Goal: Transaction & Acquisition: Purchase product/service

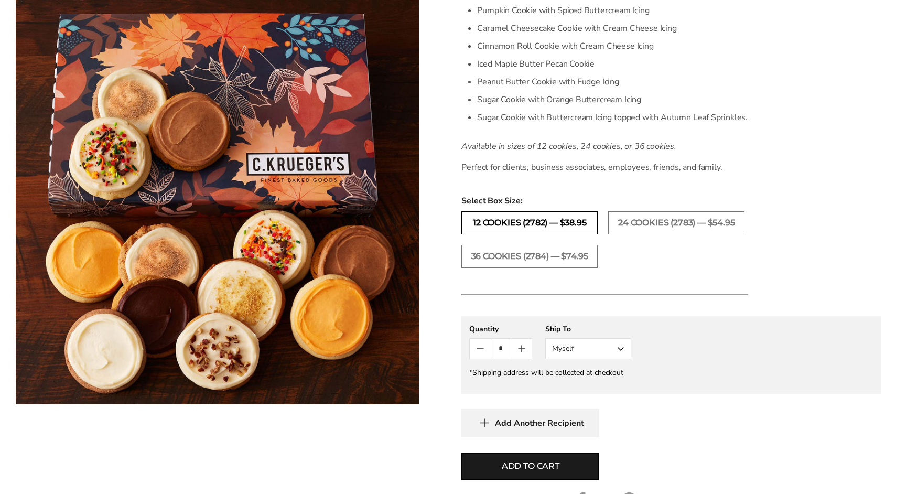
scroll to position [367, 0]
click at [591, 351] on button "Myself" at bounding box center [588, 347] width 86 height 21
click at [601, 384] on button "Other Recipient" at bounding box center [588, 386] width 85 height 19
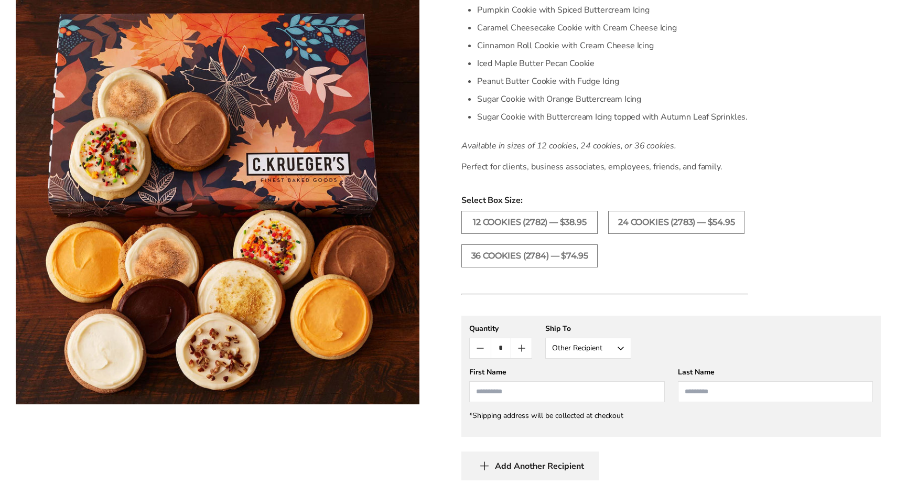
click at [543, 390] on input "First Name" at bounding box center [566, 391] width 195 height 21
type input "*********"
click at [755, 389] on input "Last Name" at bounding box center [775, 391] width 195 height 21
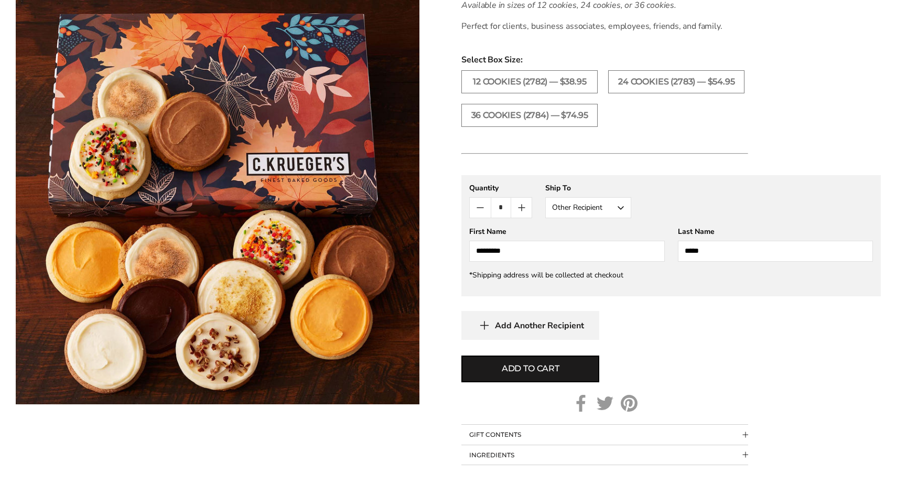
scroll to position [524, 0]
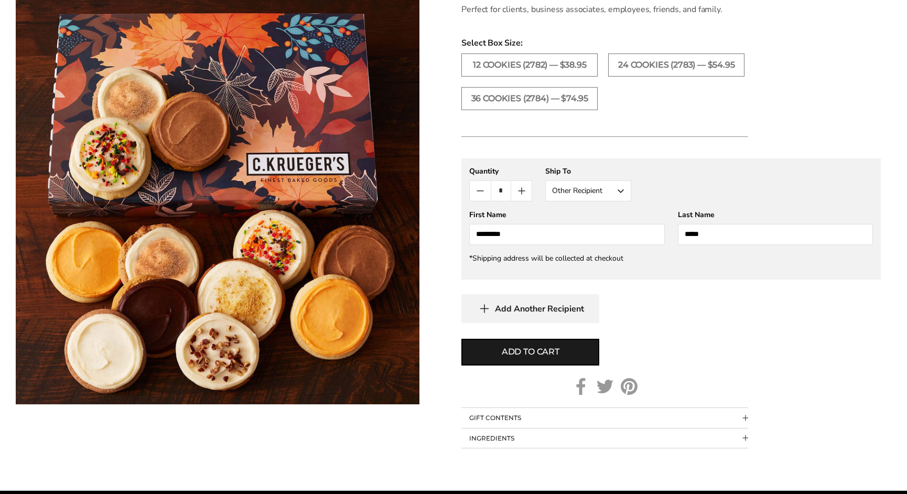
type input "*****"
click at [554, 416] on button "GIFT CONTENTS" at bounding box center [604, 418] width 287 height 20
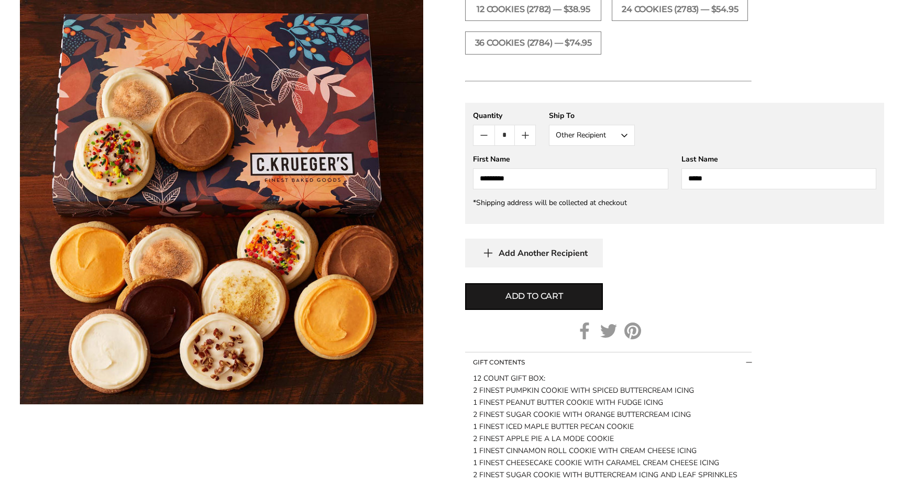
scroll to position [576, 0]
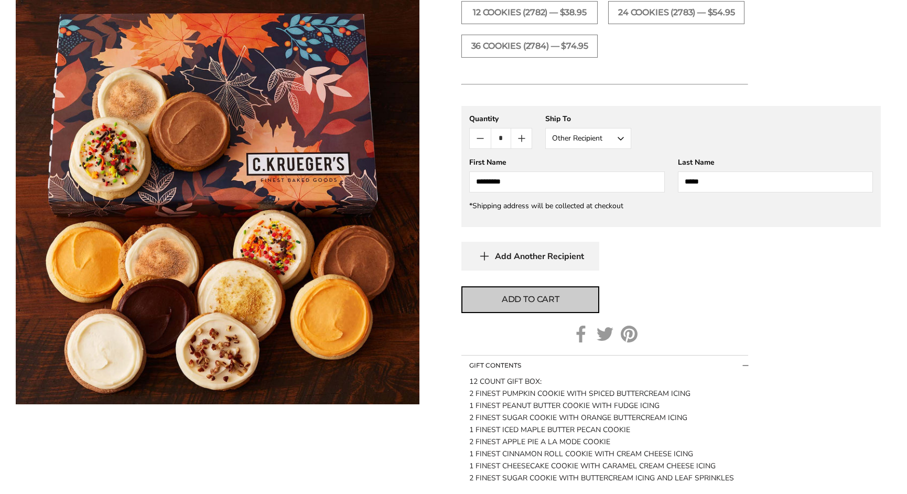
click at [520, 296] on span "Add to cart" at bounding box center [531, 299] width 58 height 13
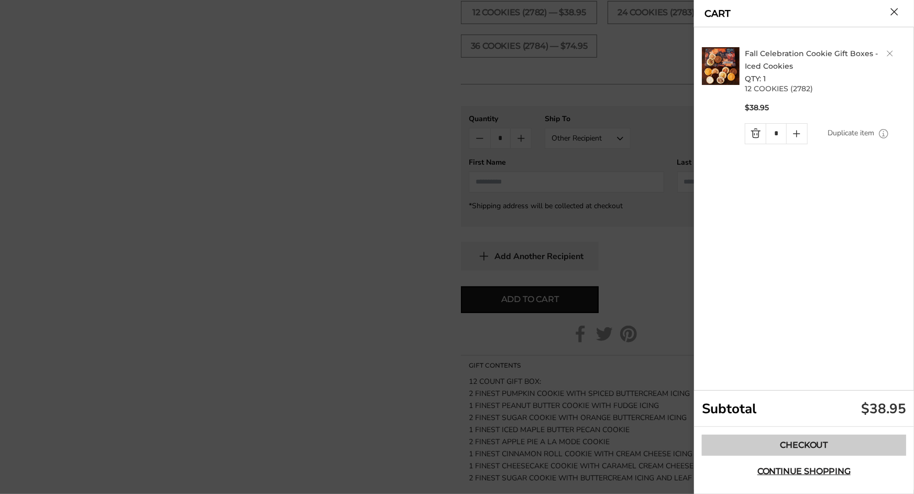
click at [852, 438] on link "Checkout" at bounding box center [804, 444] width 204 height 21
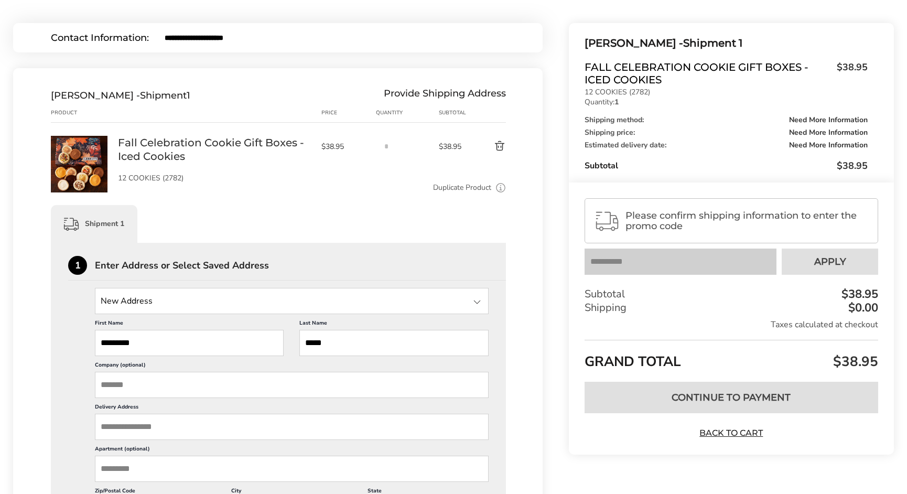
scroll to position [1, 0]
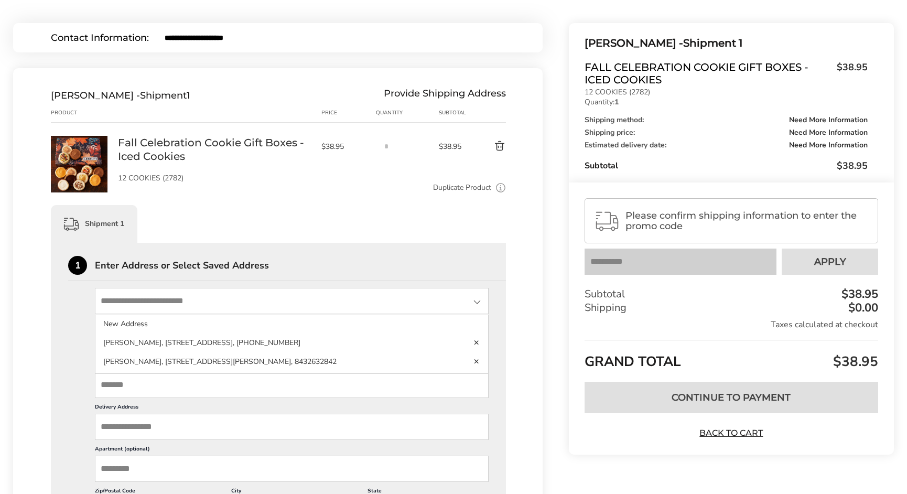
click at [222, 303] on input "State" at bounding box center [292, 301] width 394 height 26
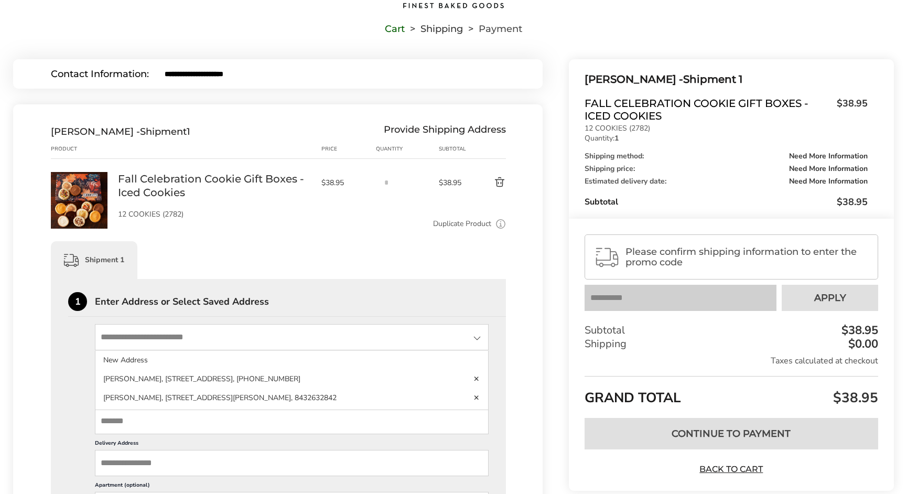
scroll to position [52, 0]
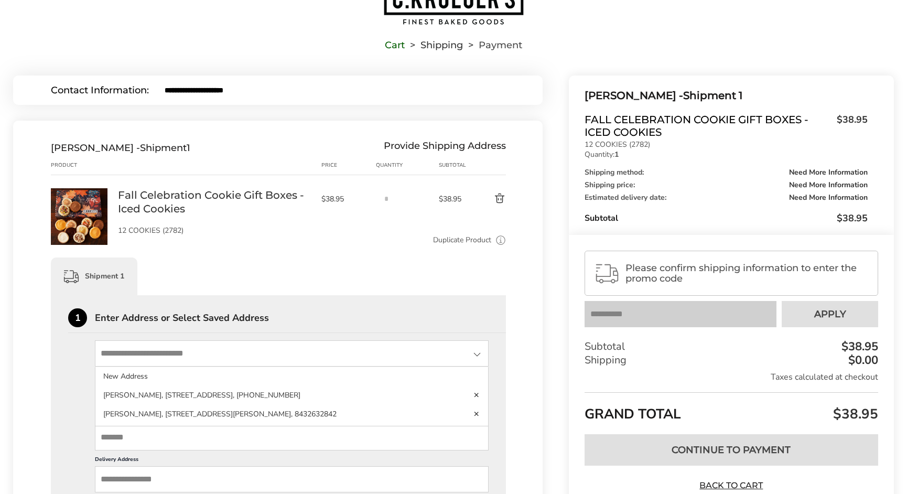
click at [198, 482] on input "Delivery Address" at bounding box center [292, 479] width 394 height 26
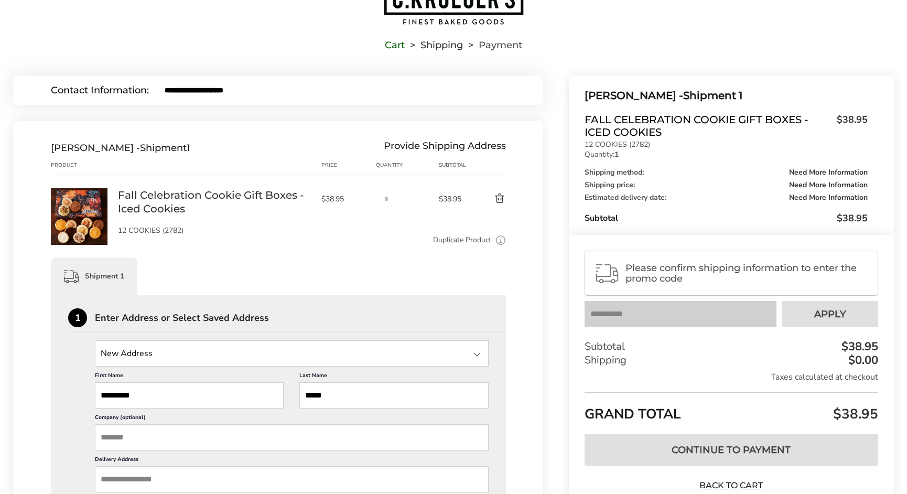
click at [184, 479] on input "Delivery Address" at bounding box center [292, 479] width 394 height 26
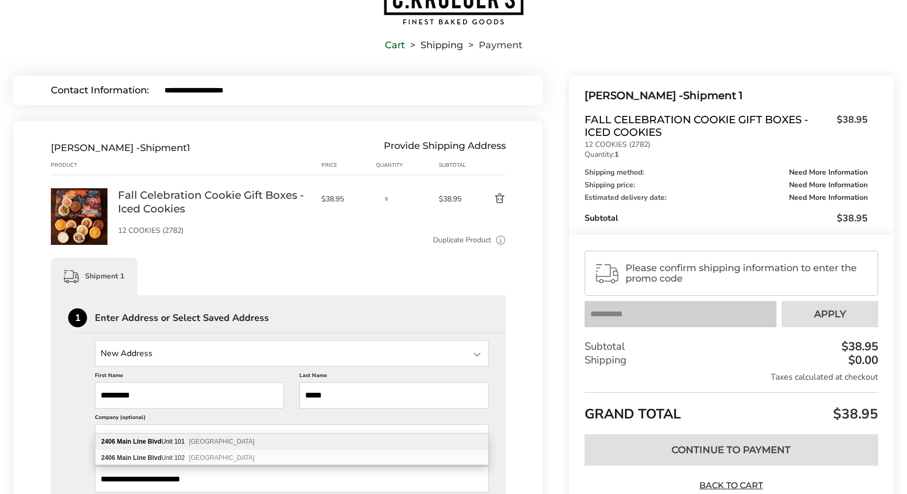
click at [210, 442] on span "Alexandria VA 22301" at bounding box center [222, 441] width 66 height 7
type input "**********"
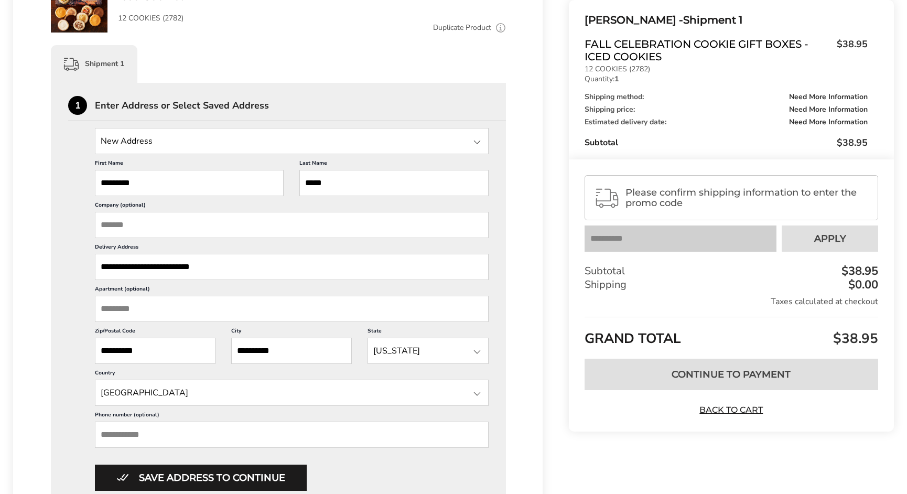
scroll to position [314, 0]
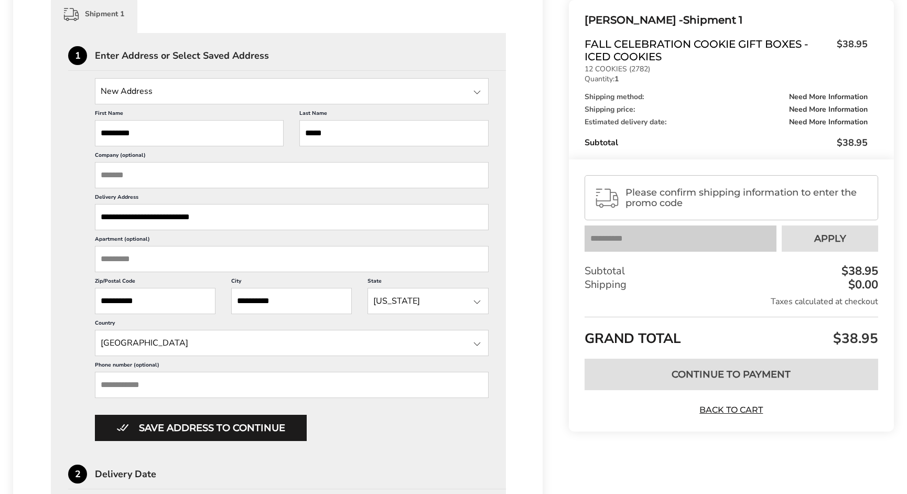
click at [249, 382] on input "Phone number (optional)" at bounding box center [292, 385] width 394 height 26
click at [355, 422] on div "Save address to continue" at bounding box center [292, 428] width 394 height 26
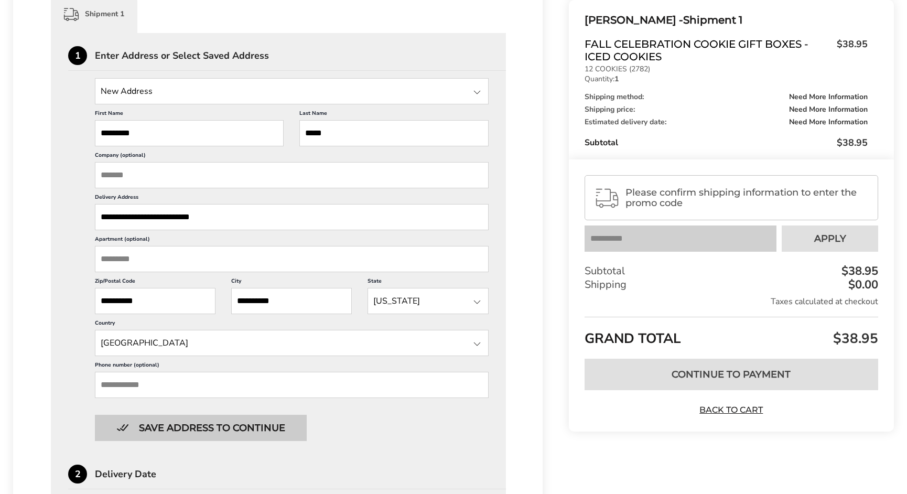
click at [275, 424] on button "Save address to continue" at bounding box center [201, 428] width 212 height 26
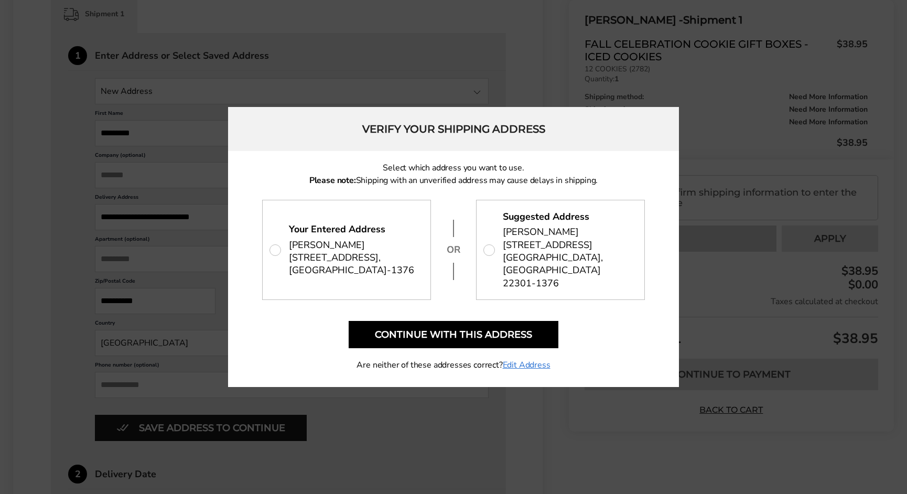
click at [278, 249] on p "Your Entered Address Christine Bertz 2406 Main Line Blvd Unit 101, Alexandria, …" at bounding box center [347, 249] width 168 height 99
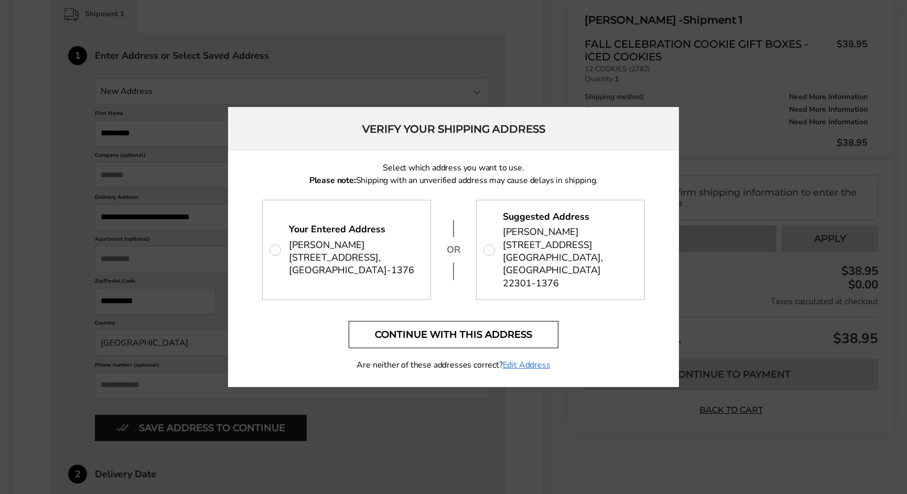
click at [410, 336] on button "Continue with this address" at bounding box center [453, 334] width 210 height 27
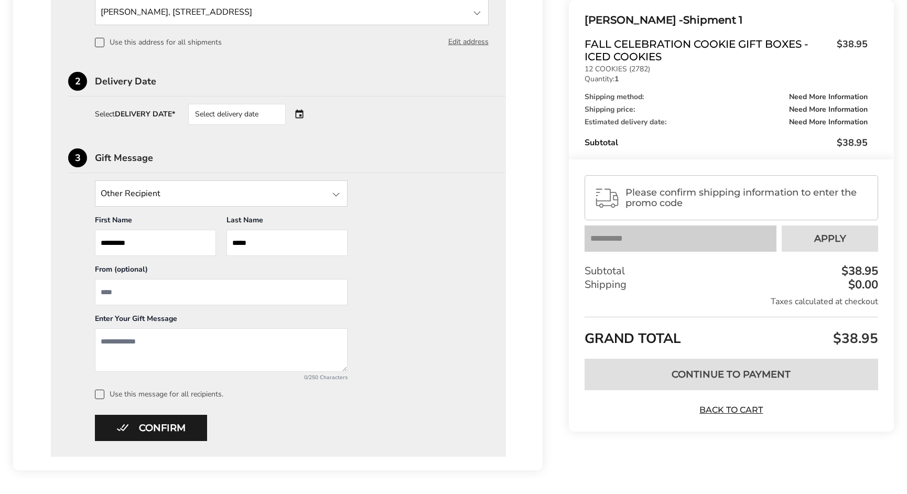
scroll to position [419, 0]
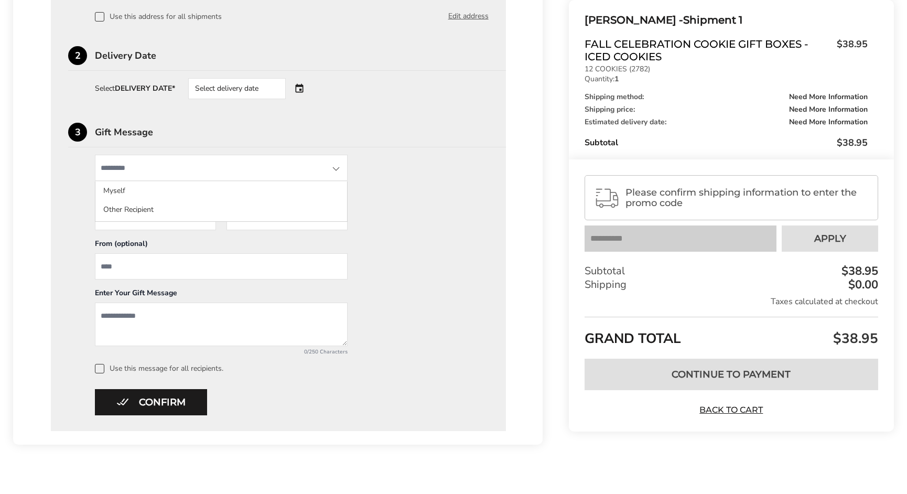
click at [300, 170] on input "State" at bounding box center [221, 168] width 253 height 26
click at [408, 163] on div "Other Recipient Myself Other Recipient First Name * Enter recipient name ******…" at bounding box center [278, 264] width 420 height 219
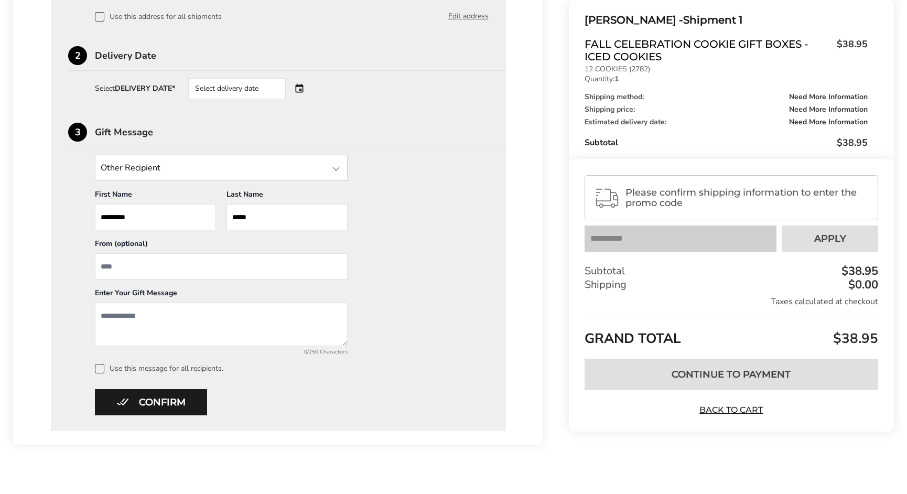
click at [176, 266] on input "From" at bounding box center [221, 266] width 253 height 26
type input "***"
click at [155, 311] on textarea "Add a message" at bounding box center [221, 323] width 253 height 43
type textarea "**********"
drag, startPoint x: 355, startPoint y: 386, endPoint x: 303, endPoint y: 387, distance: 52.4
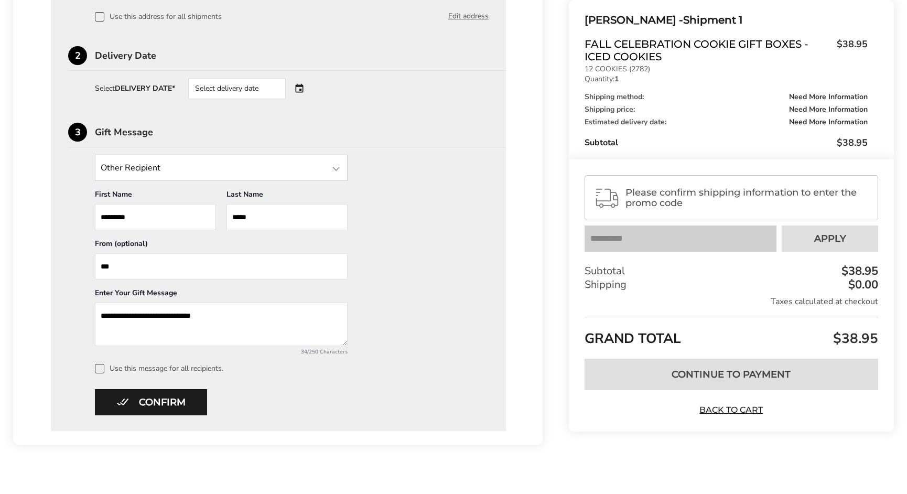
click at [304, 389] on div "Confirm * Please fill in all required fields to confirm" at bounding box center [278, 402] width 420 height 26
click at [190, 400] on button "Confirm" at bounding box center [151, 402] width 112 height 26
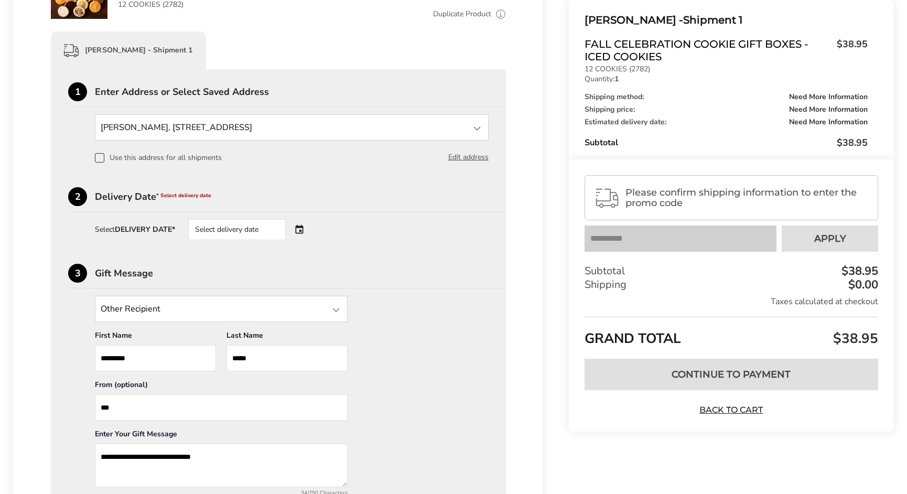
scroll to position [262, 0]
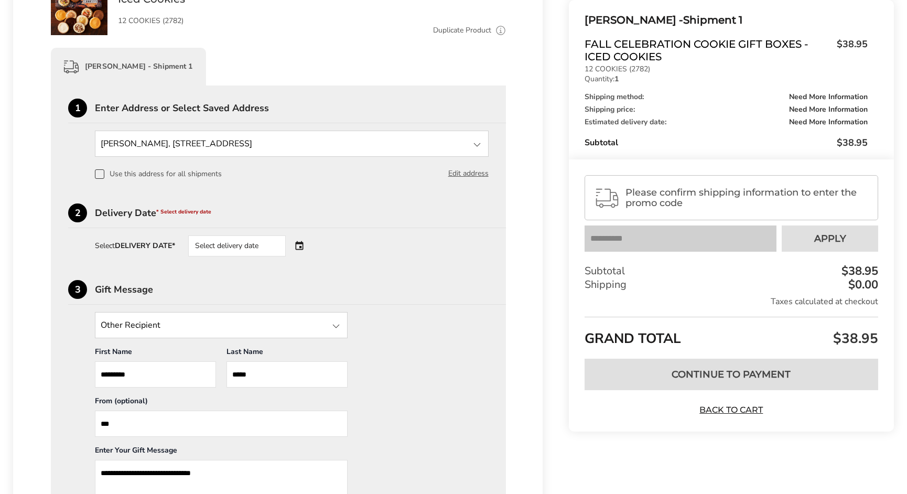
click at [271, 246] on div "Select delivery date" at bounding box center [236, 245] width 97 height 21
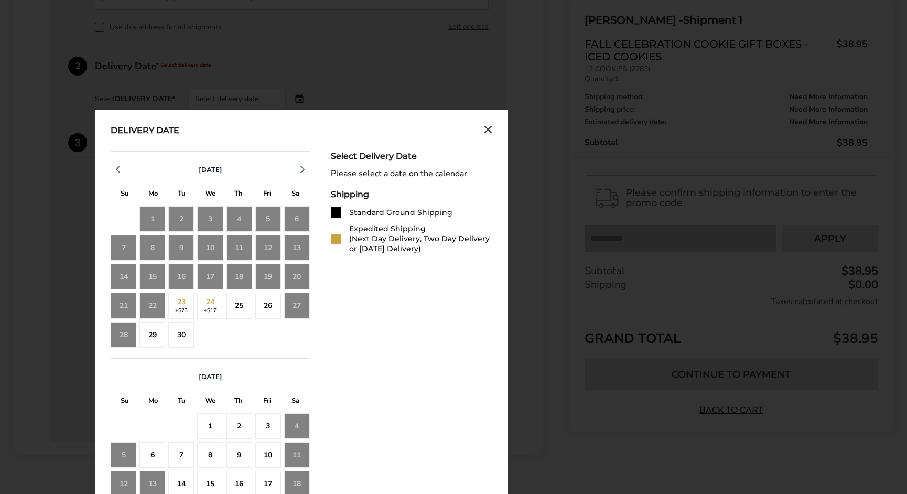
scroll to position [419, 0]
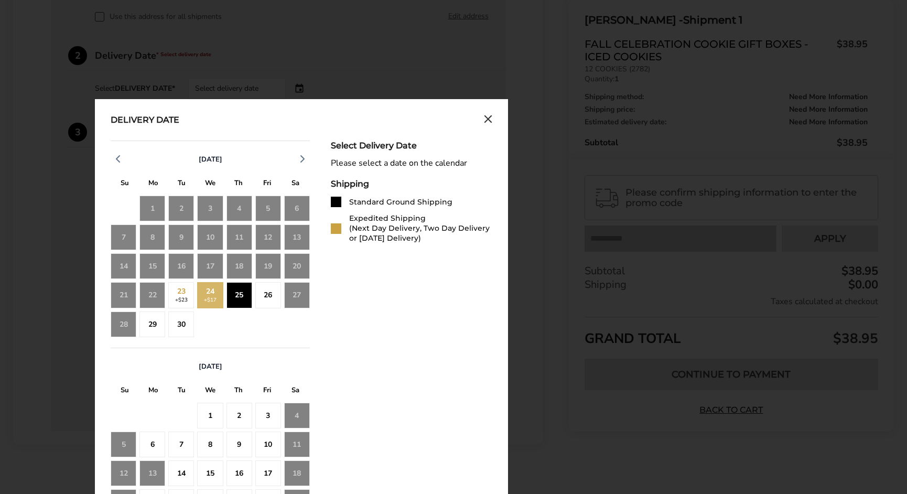
click at [244, 296] on div "25" at bounding box center [239, 295] width 26 height 26
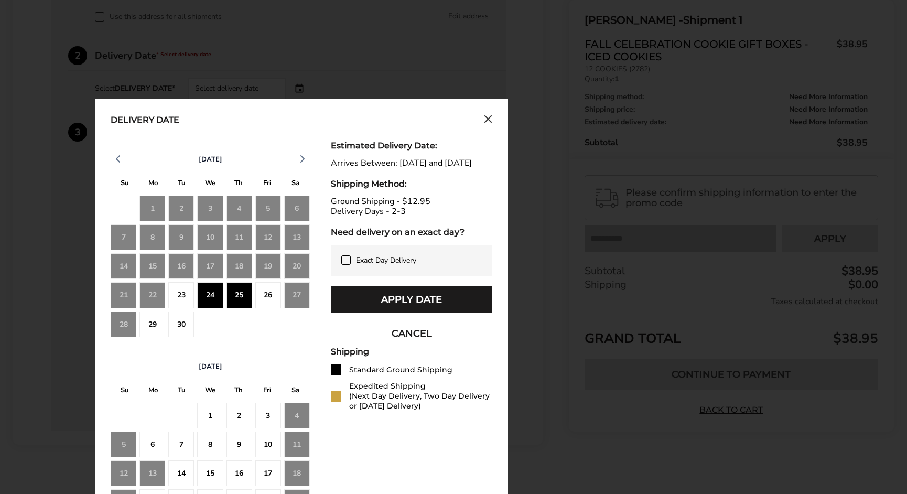
click at [345, 264] on icon at bounding box center [346, 260] width 8 height 8
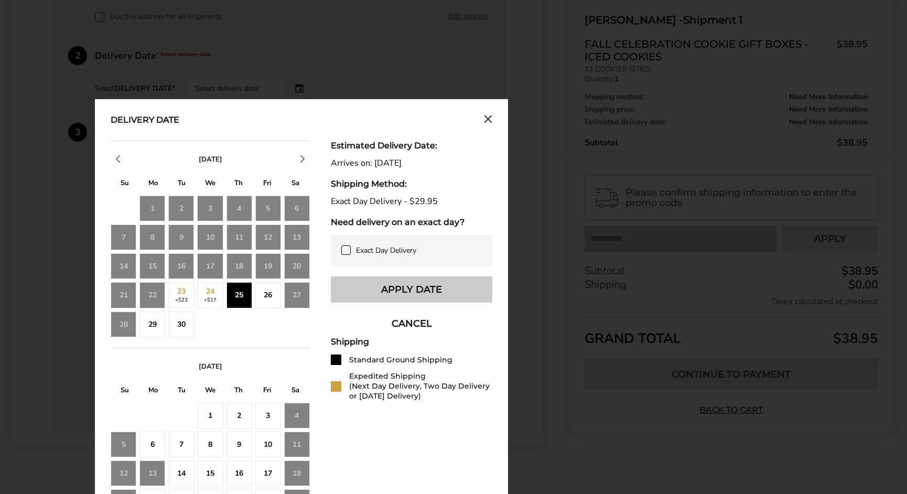
click at [371, 287] on button "Apply Date" at bounding box center [411, 289] width 161 height 26
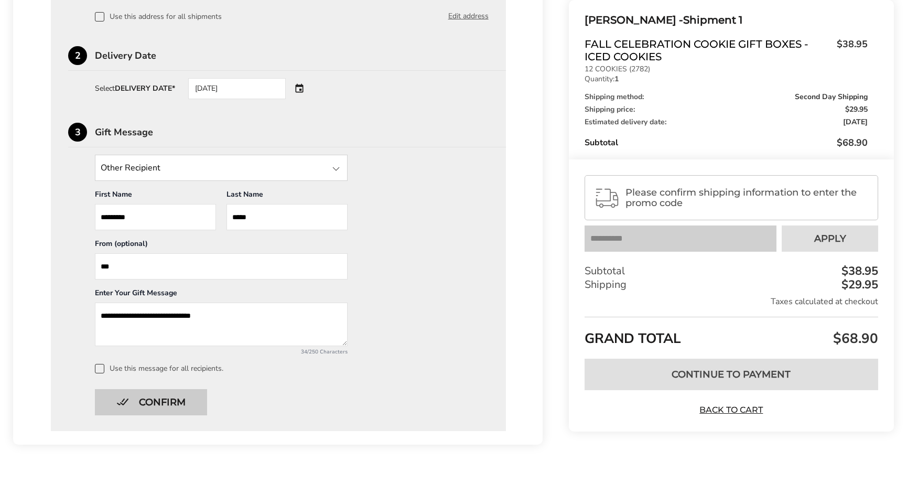
click at [179, 399] on button "Confirm" at bounding box center [151, 402] width 112 height 26
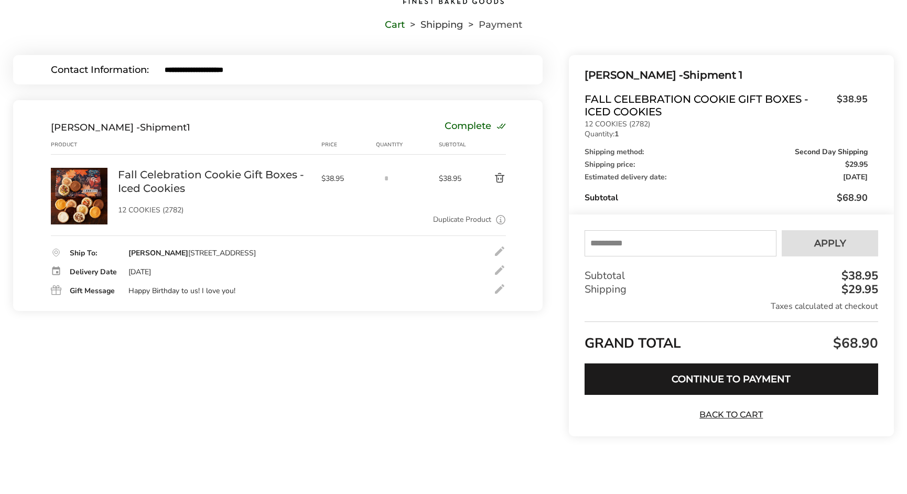
scroll to position [72, 0]
click at [624, 241] on input "text" at bounding box center [680, 244] width 192 height 26
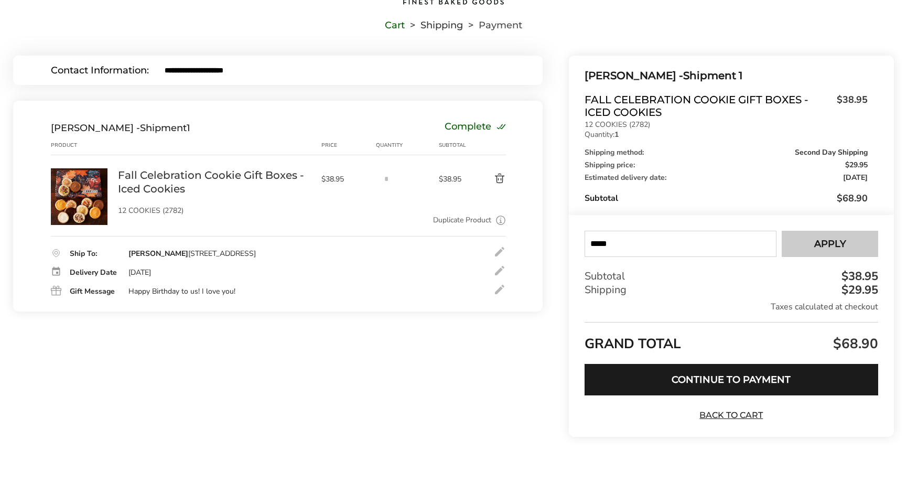
type input "*****"
click at [822, 252] on button "Apply" at bounding box center [829, 244] width 96 height 26
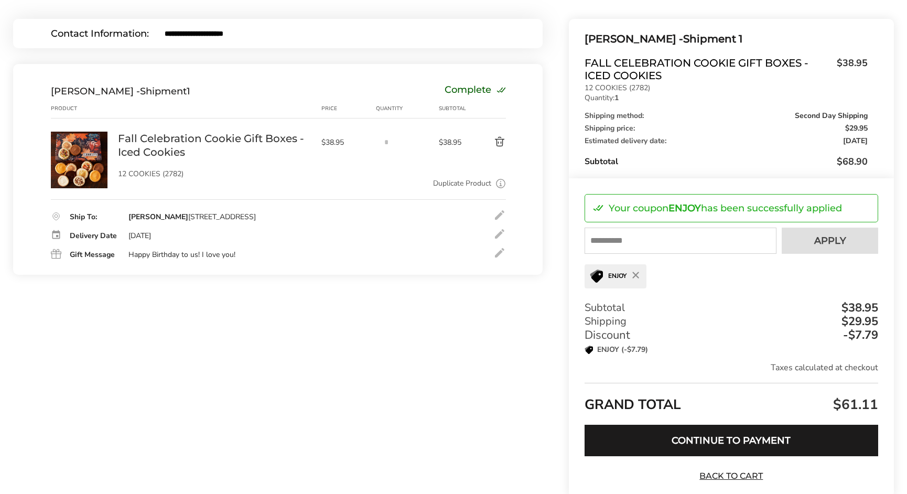
scroll to position [125, 0]
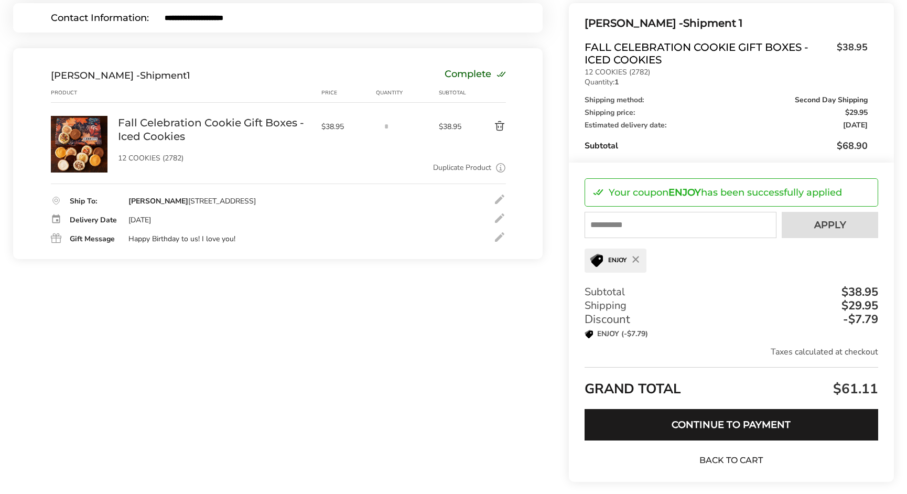
click at [735, 464] on link "Back to Cart" at bounding box center [730, 460] width 73 height 12
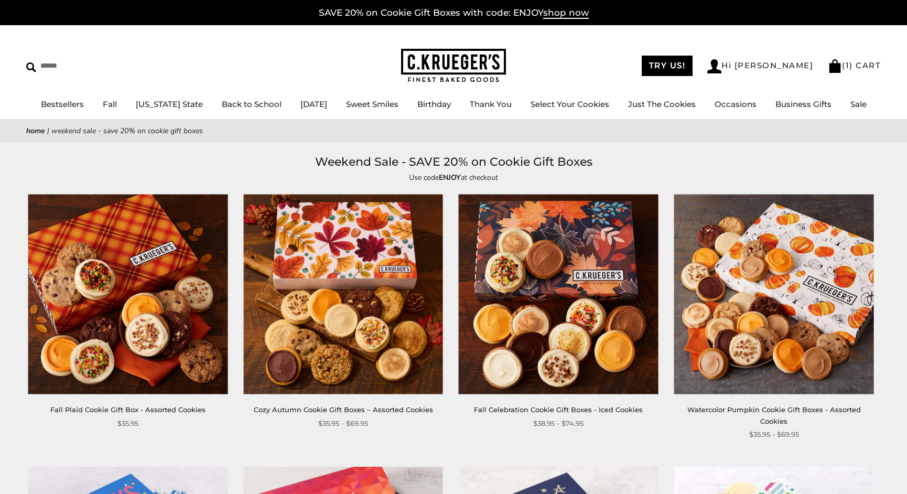
scroll to position [52, 0]
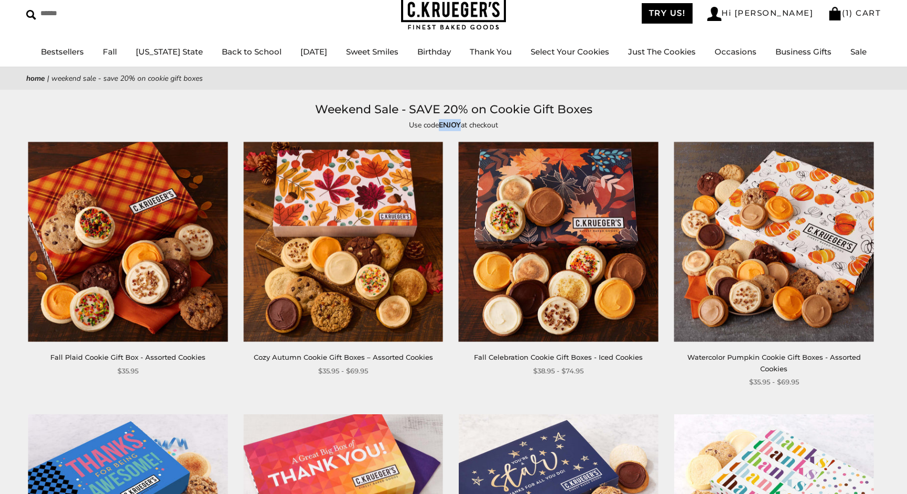
drag, startPoint x: 459, startPoint y: 123, endPoint x: 439, endPoint y: 130, distance: 21.2
click at [439, 130] on p "Use code ENJOY at checkout" at bounding box center [453, 125] width 482 height 12
copy strong "ENJOY"
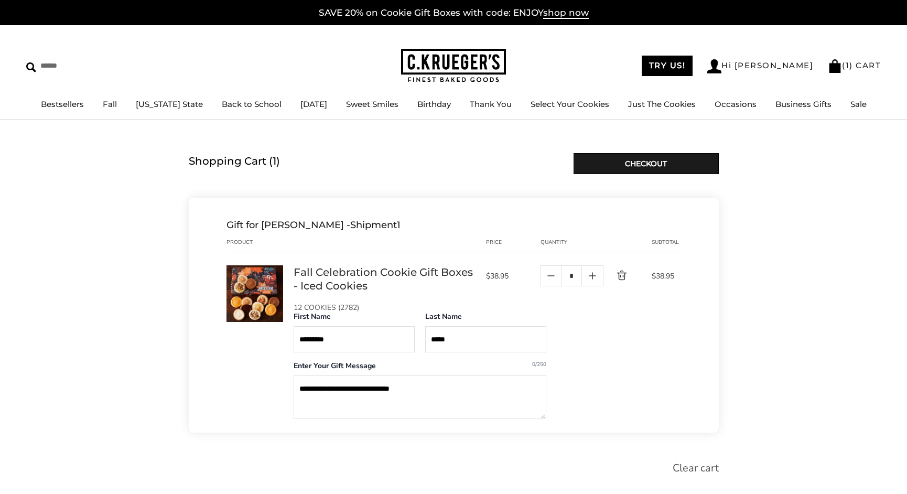
click at [693, 464] on link "Clear cart" at bounding box center [695, 468] width 46 height 17
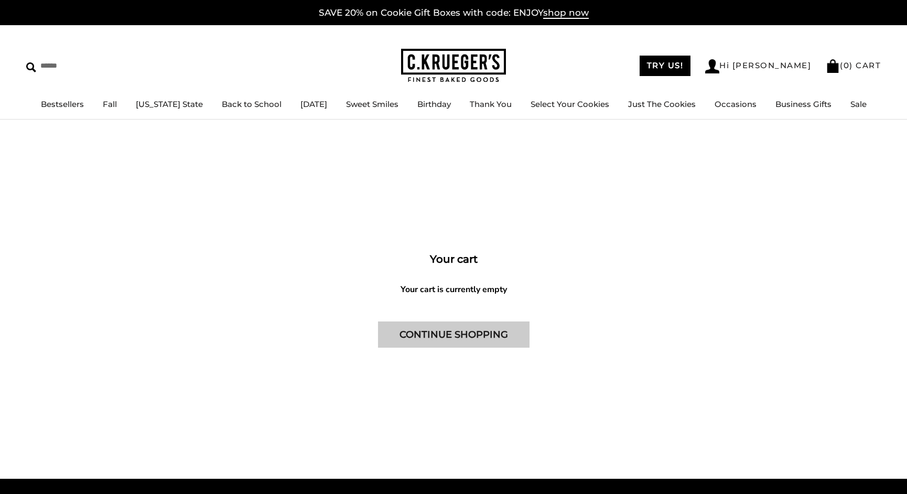
click at [461, 329] on link "CONTINUE SHOPPING" at bounding box center [453, 334] width 151 height 26
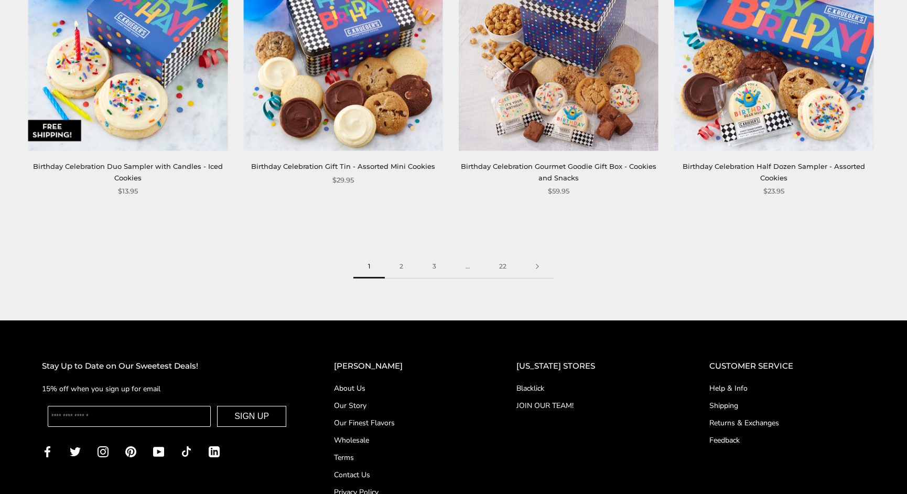
scroll to position [1572, 0]
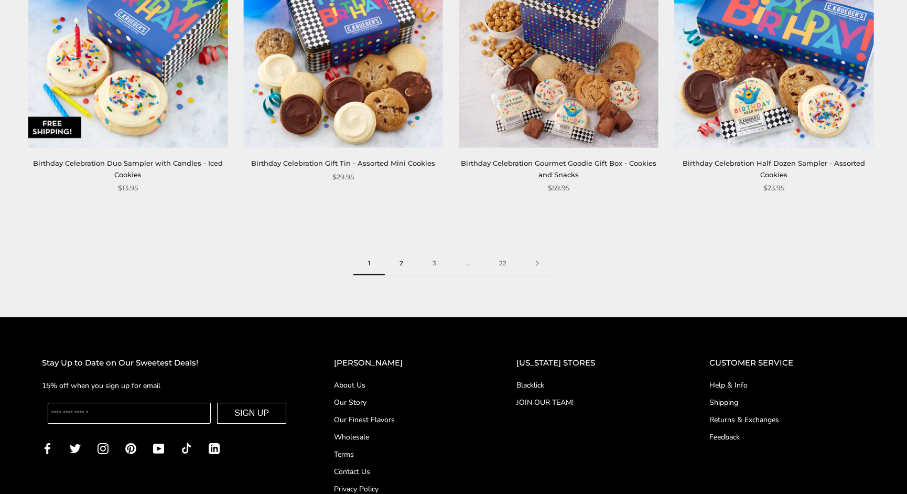
click at [402, 266] on link "2" at bounding box center [401, 264] width 33 height 24
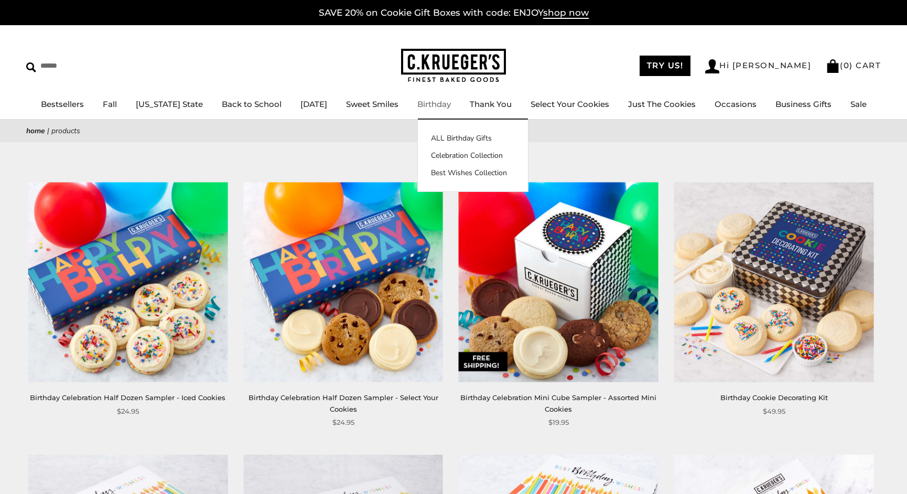
click at [422, 107] on link "Birthday" at bounding box center [434, 104] width 34 height 10
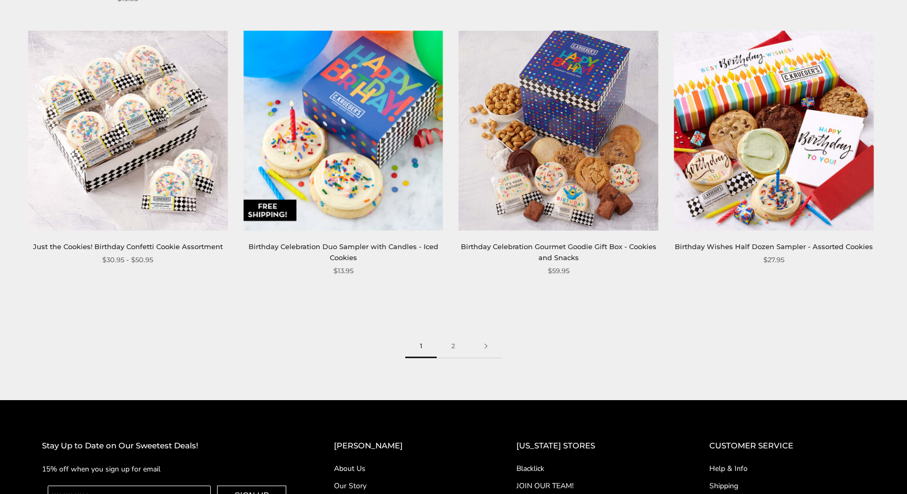
scroll to position [1467, 0]
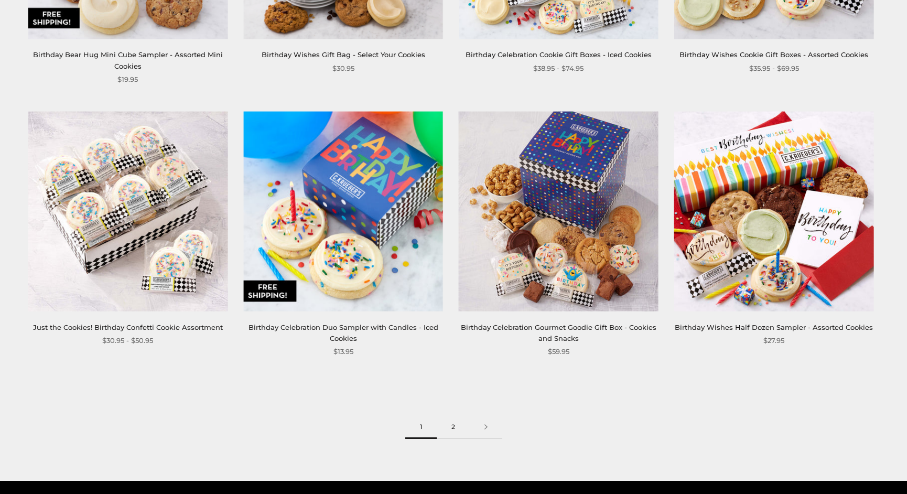
click at [453, 418] on link "2" at bounding box center [453, 427] width 33 height 24
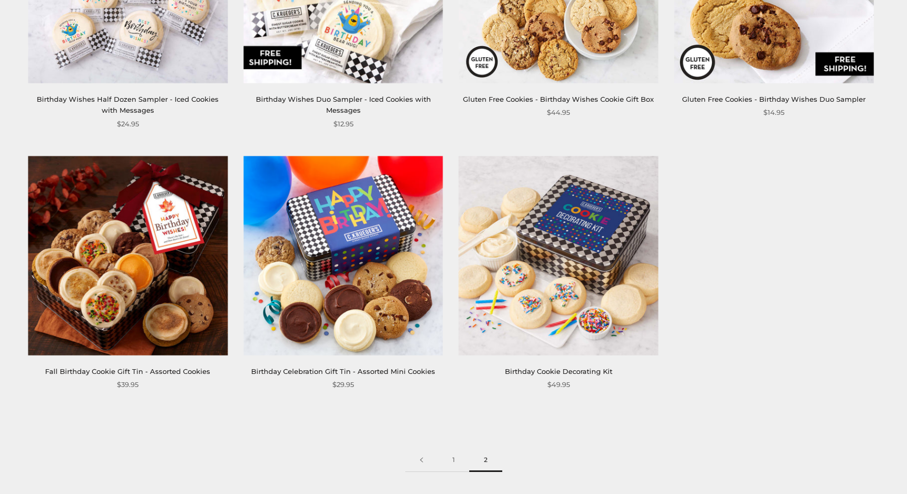
scroll to position [629, 0]
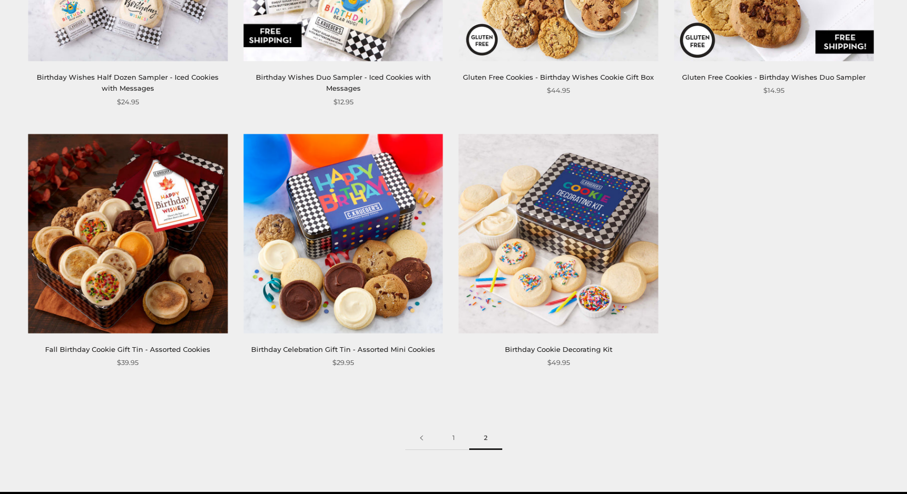
click at [158, 298] on img at bounding box center [128, 234] width 200 height 200
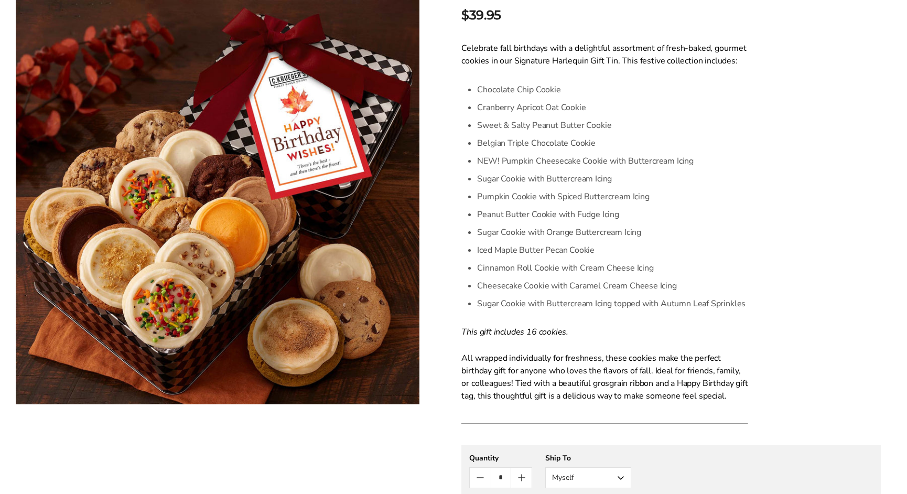
scroll to position [419, 0]
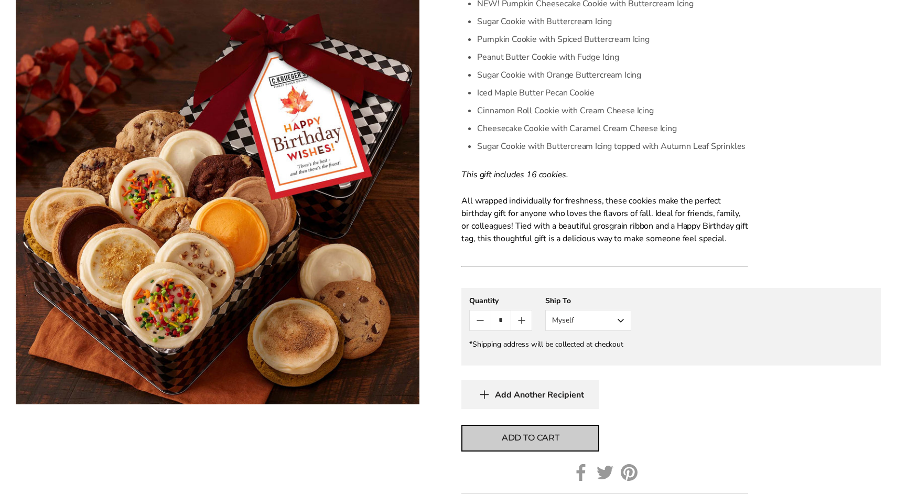
click at [542, 437] on span "Add to cart" at bounding box center [531, 437] width 58 height 13
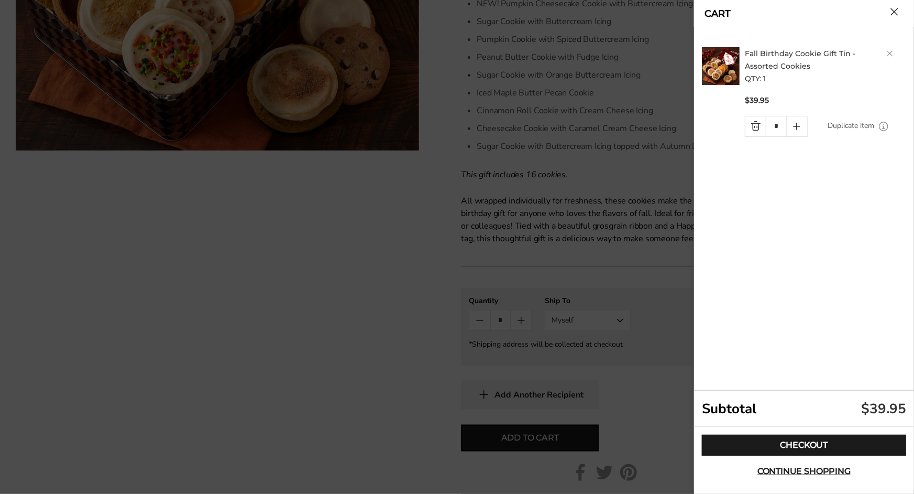
click at [592, 320] on div at bounding box center [457, 247] width 914 height 494
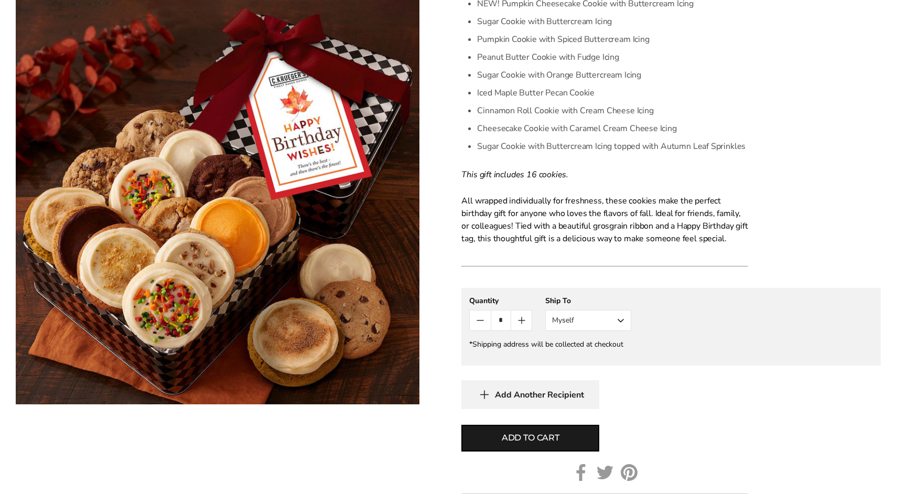
click at [623, 320] on button "Myself" at bounding box center [588, 320] width 86 height 21
click at [604, 358] on button "Other Recipient" at bounding box center [588, 359] width 85 height 19
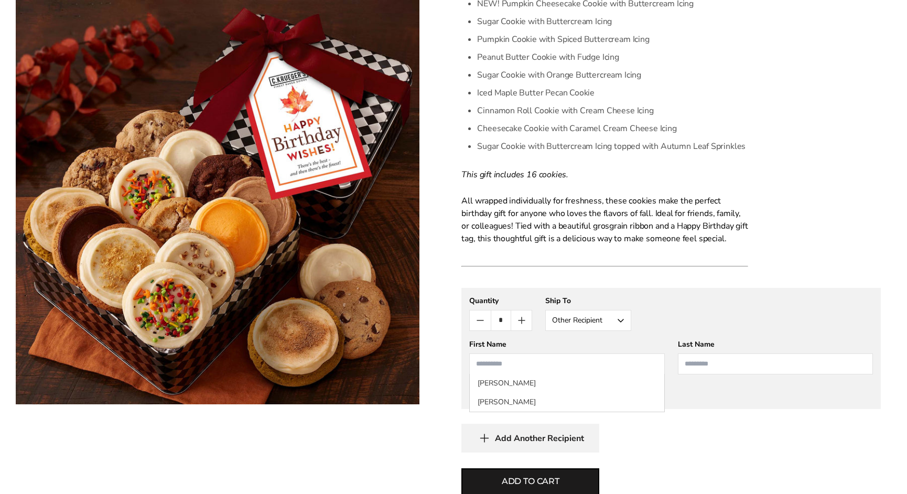
click at [592, 362] on input "First Name" at bounding box center [566, 363] width 195 height 21
click at [526, 402] on li "[PERSON_NAME]" at bounding box center [567, 402] width 194 height 19
type input "*********"
type input "*****"
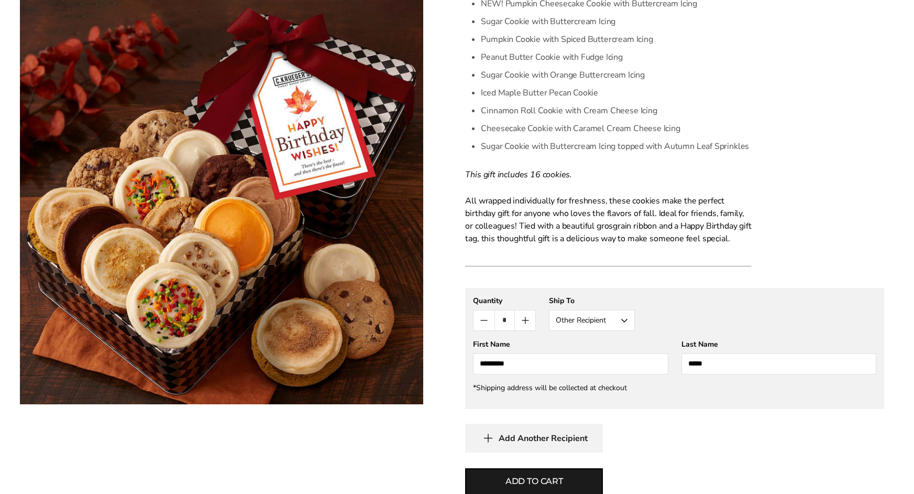
scroll to position [472, 0]
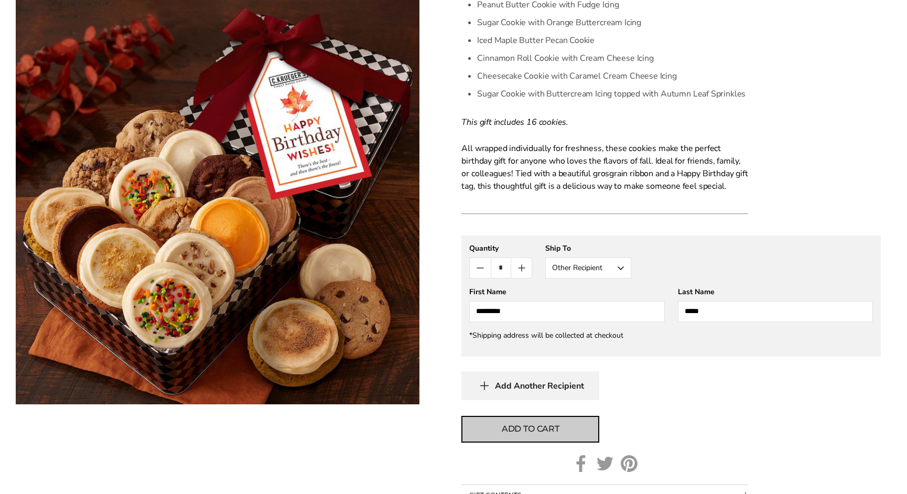
click at [568, 432] on button "Add to cart" at bounding box center [530, 429] width 138 height 27
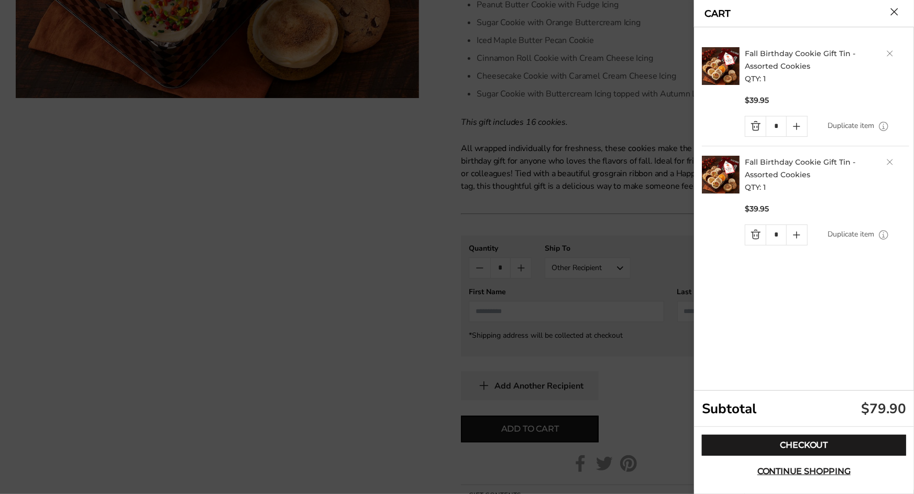
click at [755, 235] on link "Quantity minus button" at bounding box center [756, 235] width 20 height 20
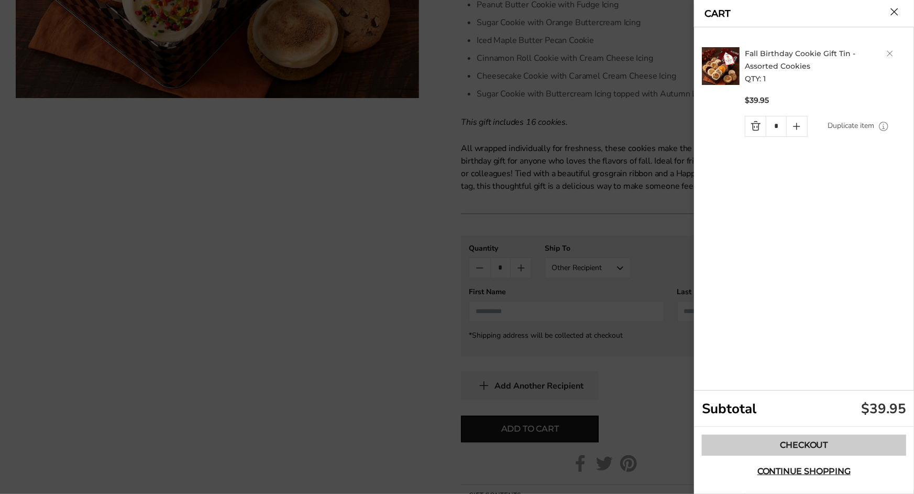
click at [798, 450] on link "Checkout" at bounding box center [804, 444] width 204 height 21
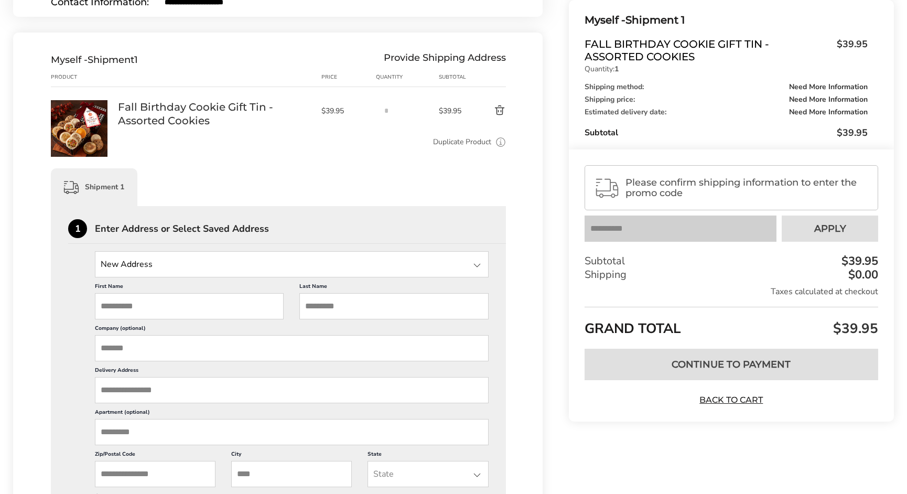
scroll to position [157, 0]
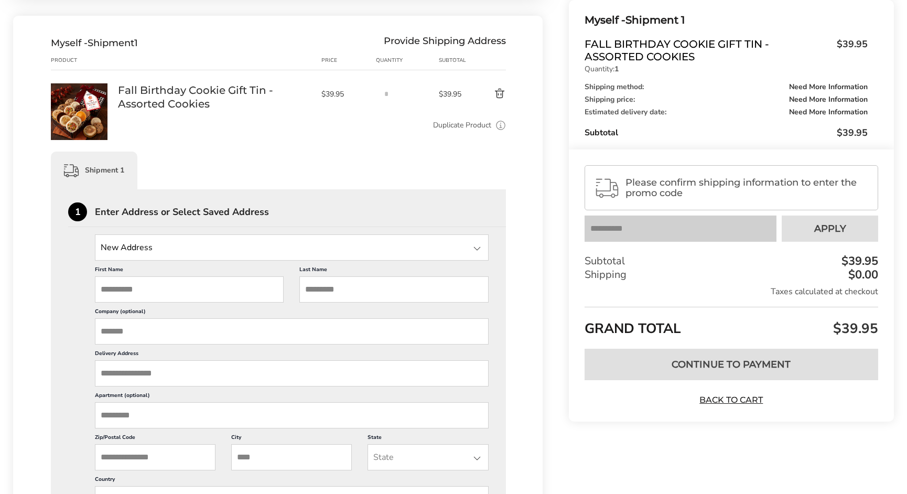
click at [190, 289] on input "First Name" at bounding box center [189, 289] width 189 height 26
drag, startPoint x: 144, startPoint y: 284, endPoint x: 106, endPoint y: 291, distance: 37.9
click at [106, 291] on input "***" at bounding box center [189, 289] width 189 height 26
type input "*********"
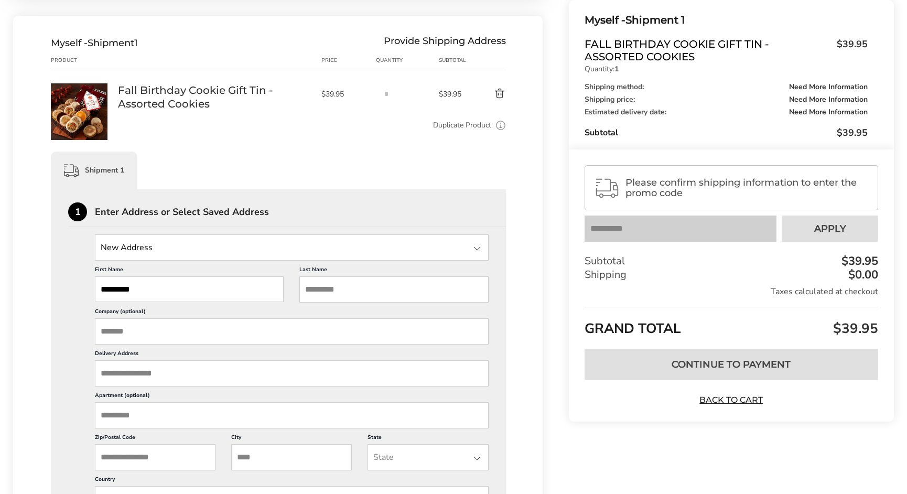
click at [348, 288] on input "Last Name" at bounding box center [393, 289] width 189 height 26
click at [176, 377] on input "Delivery Address" at bounding box center [292, 373] width 394 height 26
click at [176, 370] on input "Delivery Address" at bounding box center [292, 373] width 394 height 26
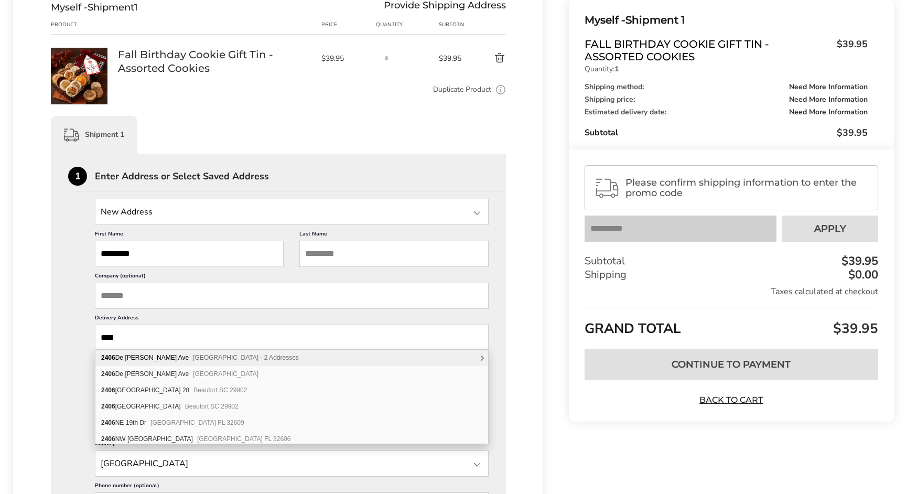
scroll to position [210, 0]
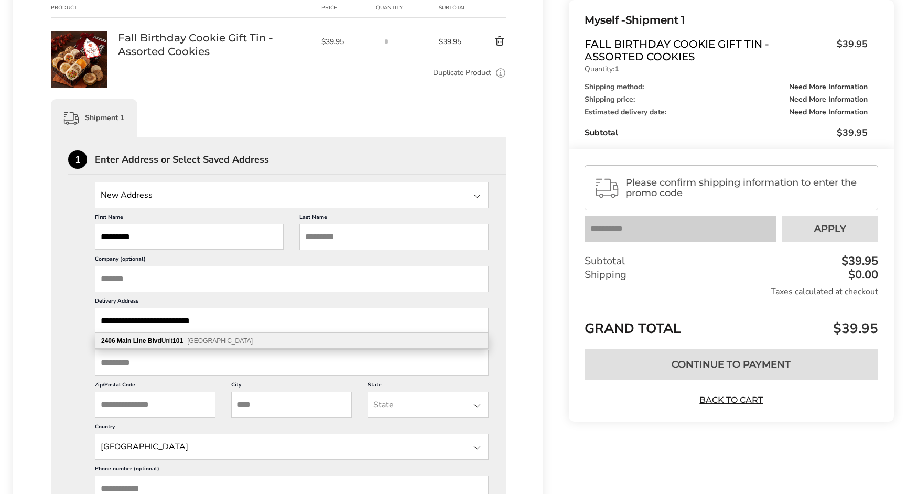
type input "**********"
click at [141, 398] on input "Zip/Postal Code" at bounding box center [155, 404] width 121 height 26
type input "*****"
click at [257, 405] on input "City" at bounding box center [291, 404] width 121 height 26
type input "**********"
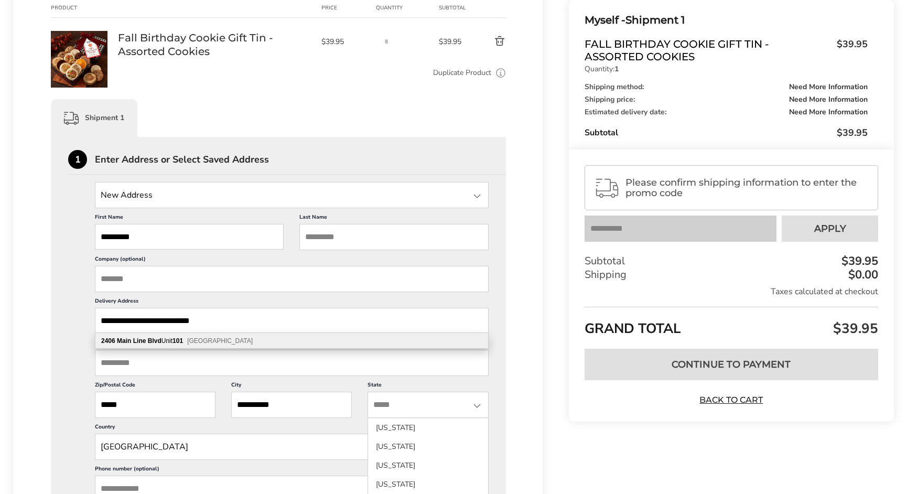
click at [412, 409] on input "State" at bounding box center [427, 404] width 121 height 26
click at [413, 428] on li "[US_STATE]" at bounding box center [427, 421] width 119 height 19
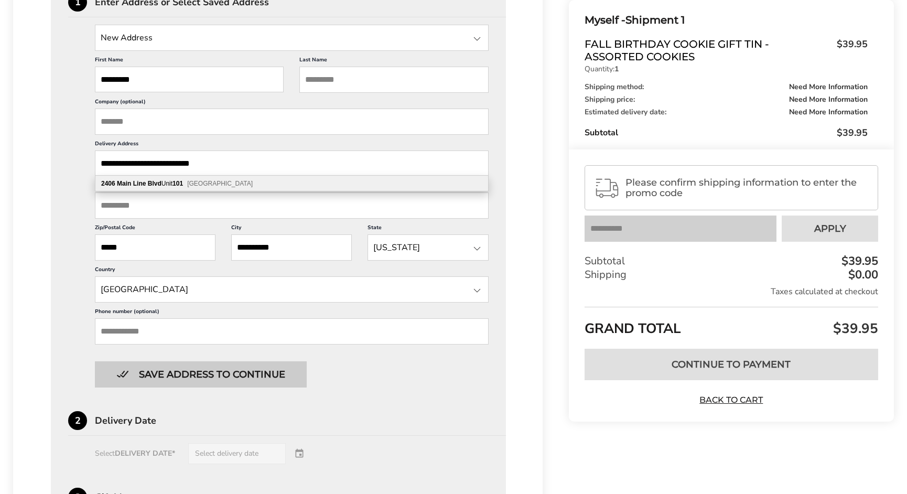
click at [244, 373] on button "Save address to continue" at bounding box center [201, 374] width 212 height 26
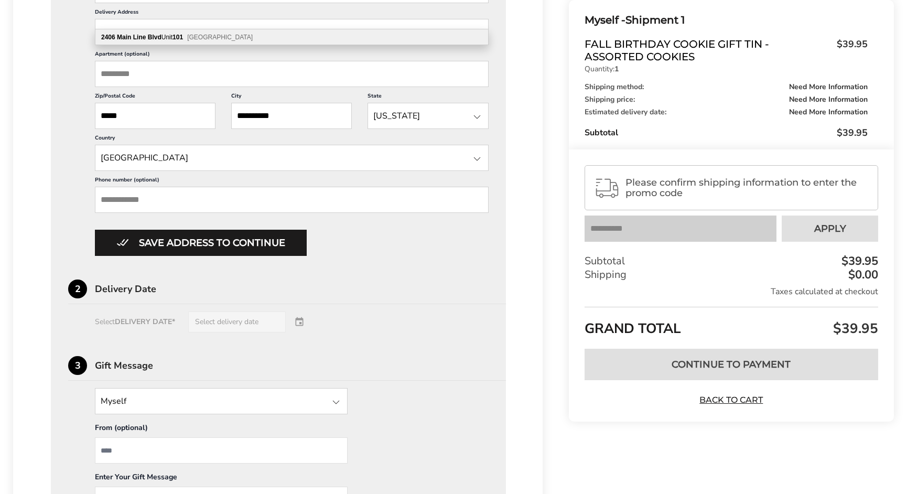
scroll to position [576, 0]
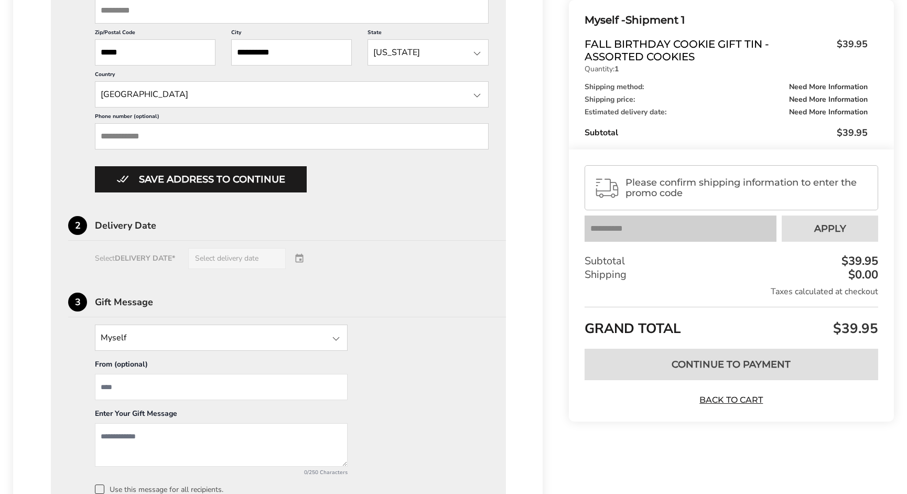
click at [158, 254] on div "Select DELIVERY DATE* Select delivery date" at bounding box center [278, 258] width 420 height 21
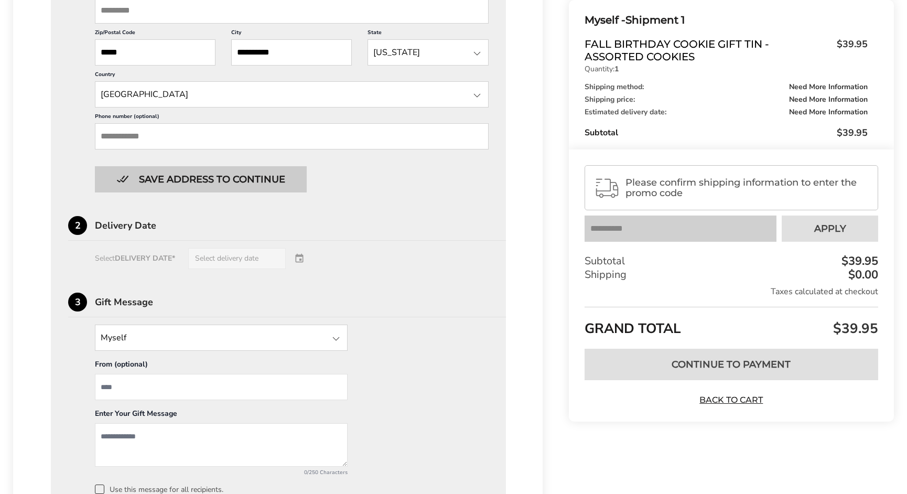
click at [259, 178] on button "Save address to continue" at bounding box center [201, 179] width 212 height 26
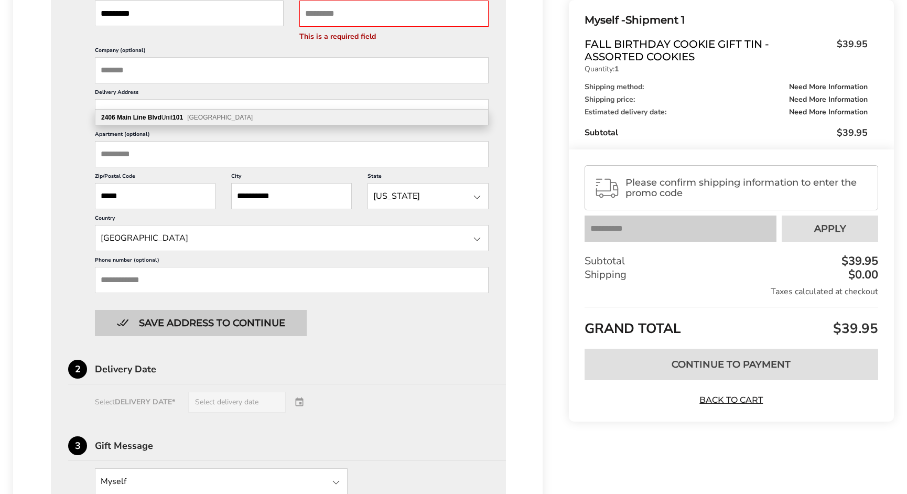
scroll to position [314, 0]
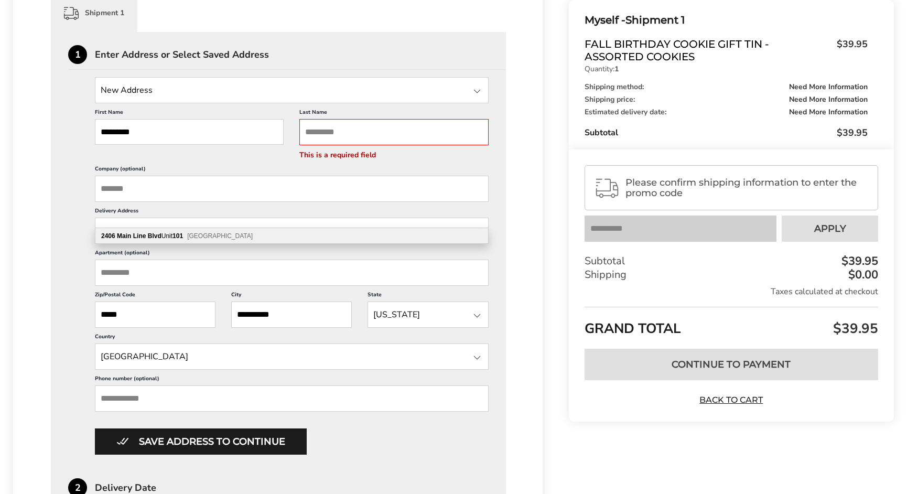
click at [248, 235] on div "[STREET_ADDRESS]" at bounding box center [291, 236] width 393 height 16
type input "**********"
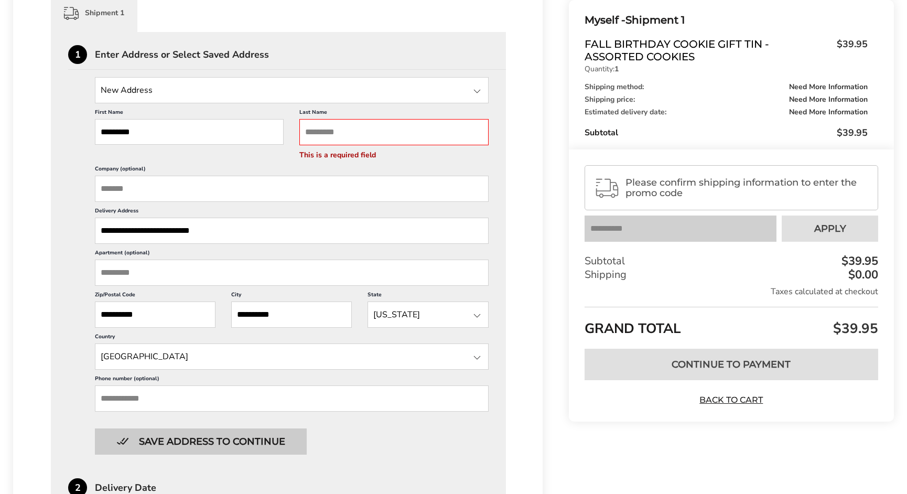
click at [217, 432] on button "Save address to continue" at bounding box center [201, 441] width 212 height 26
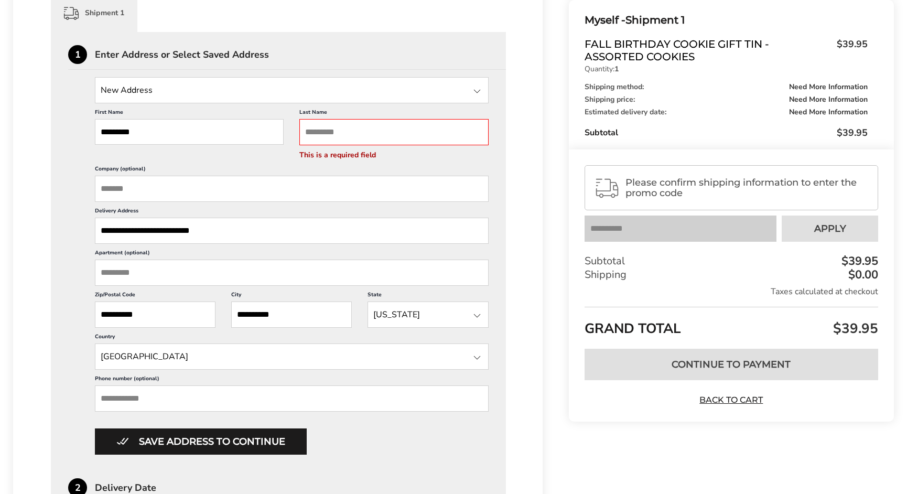
click at [357, 133] on input "Last Name" at bounding box center [393, 132] width 189 height 26
type input "*****"
type input "**********"
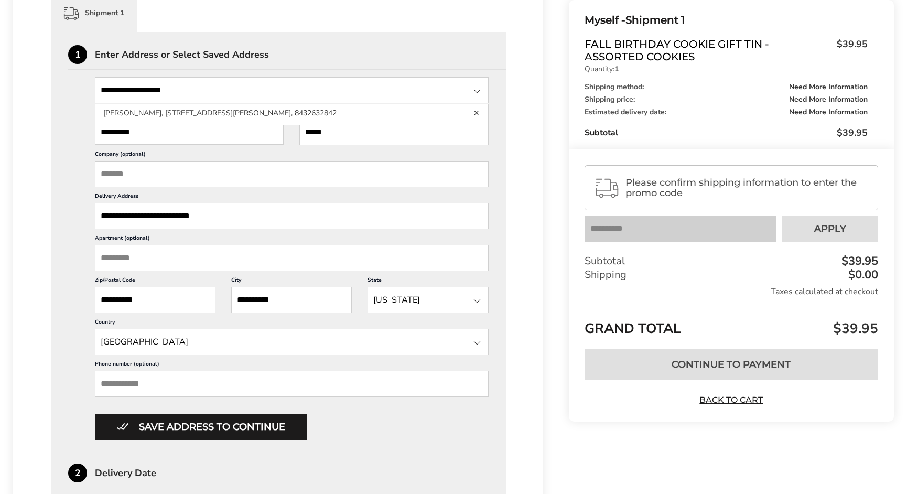
click at [388, 144] on div "**********" at bounding box center [292, 271] width 394 height 336
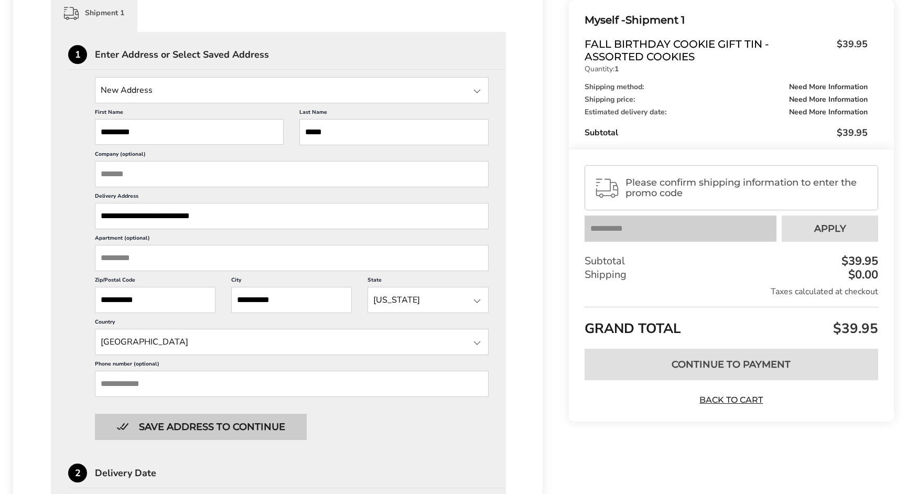
click at [180, 429] on button "Save address to continue" at bounding box center [201, 426] width 212 height 26
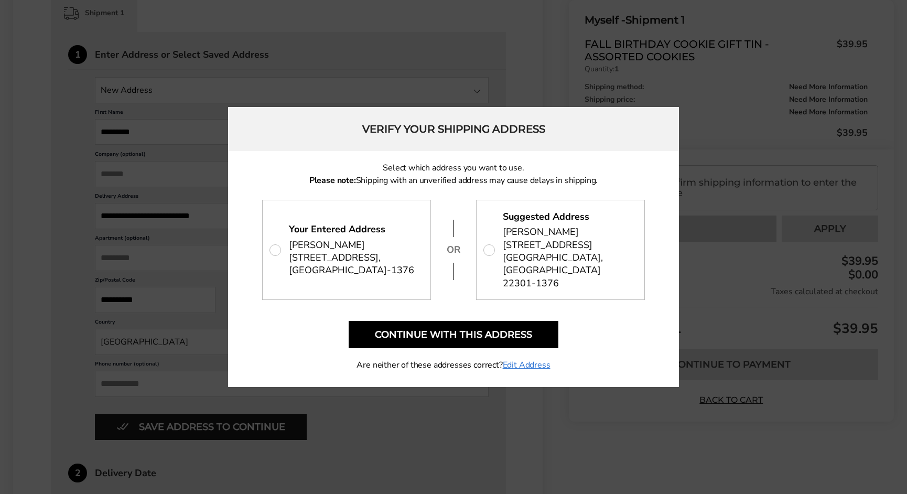
click at [280, 249] on p "Your Entered Address Christine Bertz 2406 Main Line Blvd Unit 101, Alexandria, …" at bounding box center [347, 249] width 168 height 99
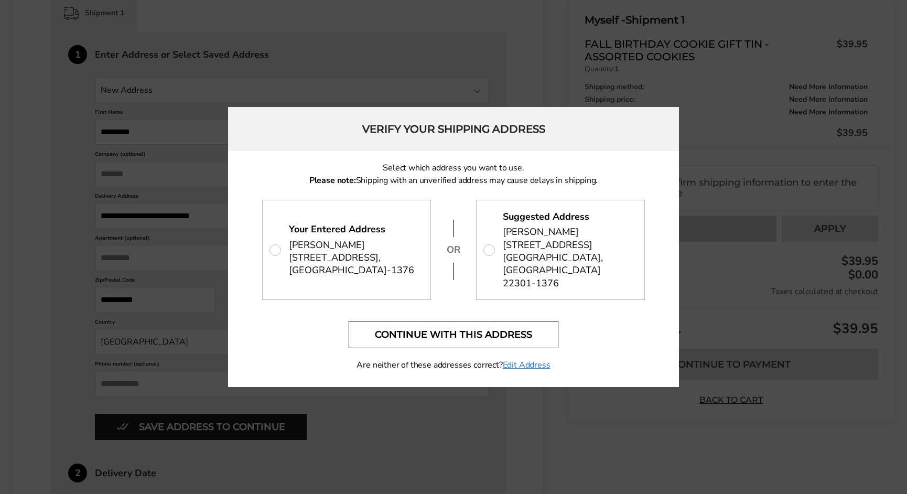
click at [473, 339] on button "Continue with this address" at bounding box center [453, 334] width 210 height 27
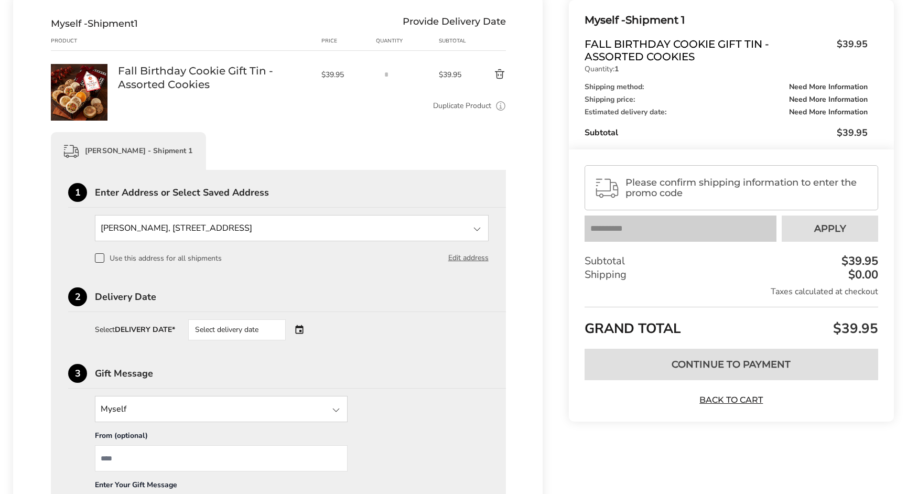
scroll to position [176, 0]
click at [302, 326] on div "Select delivery date" at bounding box center [251, 330] width 127 height 21
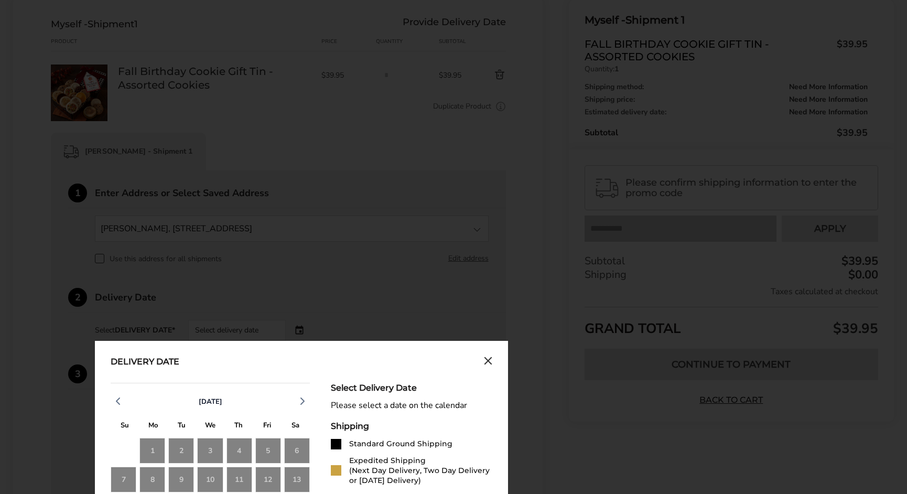
scroll to position [281, 0]
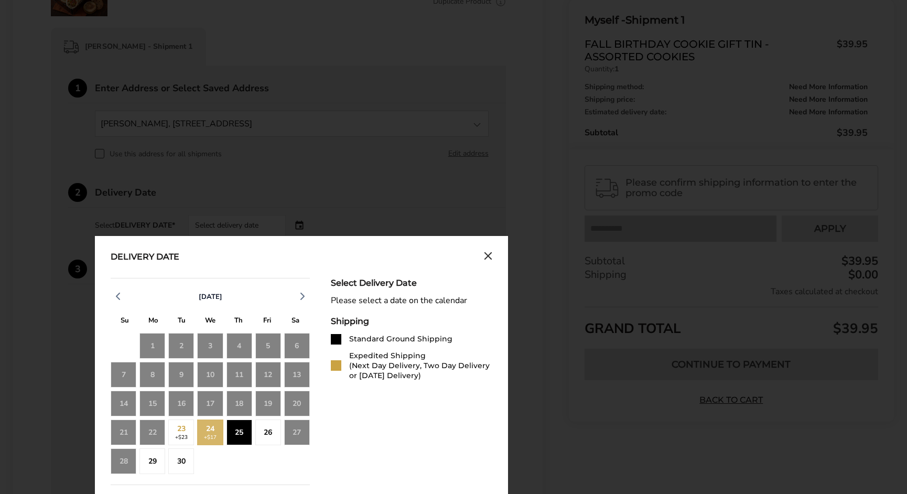
click at [247, 429] on div "25" at bounding box center [239, 432] width 26 height 26
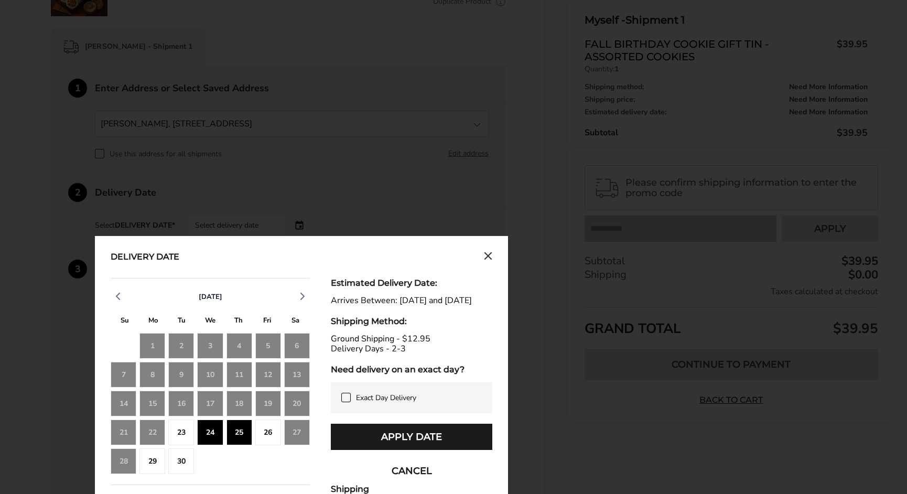
click at [214, 431] on div "24" at bounding box center [210, 432] width 26 height 26
click at [239, 433] on div "25" at bounding box center [239, 432] width 26 height 26
click at [345, 399] on icon at bounding box center [345, 397] width 5 height 4
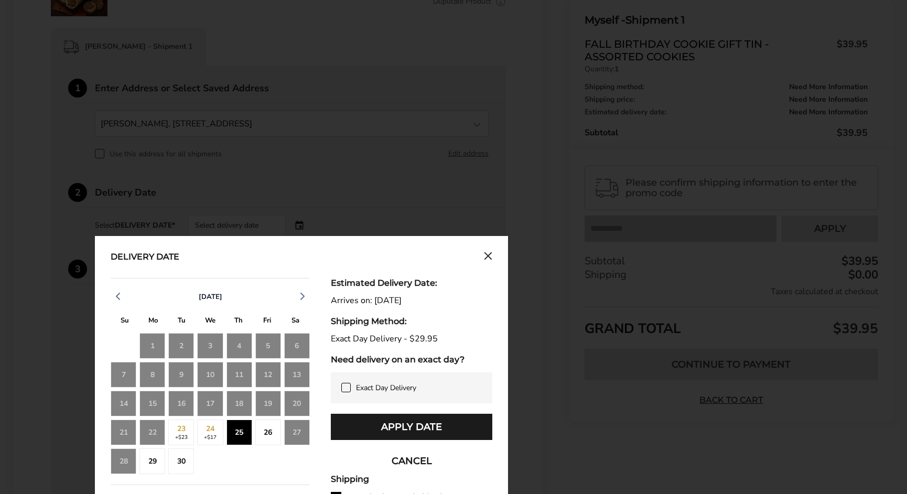
click at [219, 434] on div "24 +$17" at bounding box center [210, 432] width 26 height 26
click at [238, 434] on div "25" at bounding box center [239, 432] width 26 height 26
click at [347, 385] on icon at bounding box center [345, 387] width 5 height 4
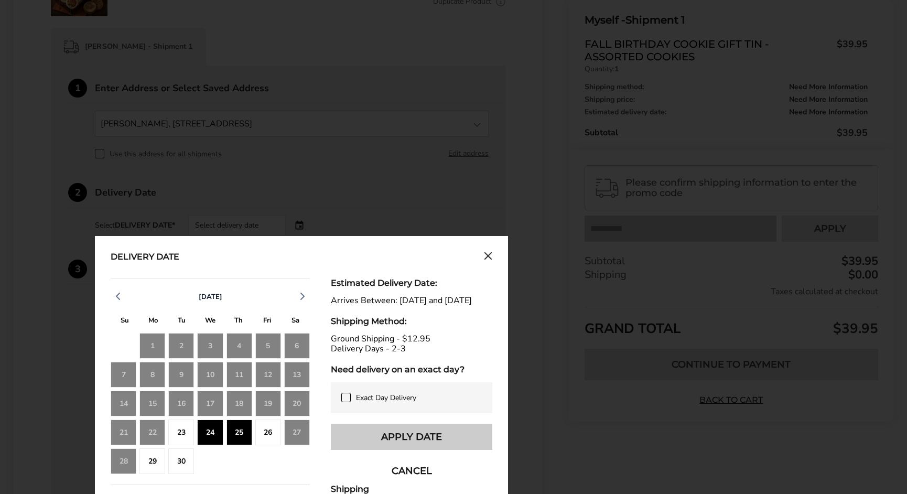
click at [371, 443] on button "Apply Date" at bounding box center [411, 436] width 161 height 26
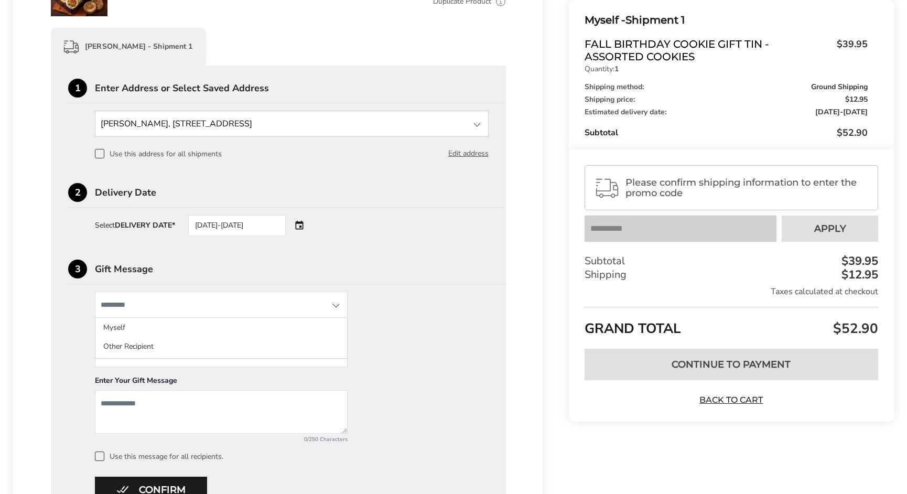
click at [180, 306] on input "State" at bounding box center [221, 304] width 253 height 26
click at [200, 308] on input "State" at bounding box center [221, 304] width 253 height 26
click at [421, 356] on div "Myself Myself Other Recipient From (optional) Enter Your Gift Message 0/250 Cha…" at bounding box center [278, 375] width 420 height 169
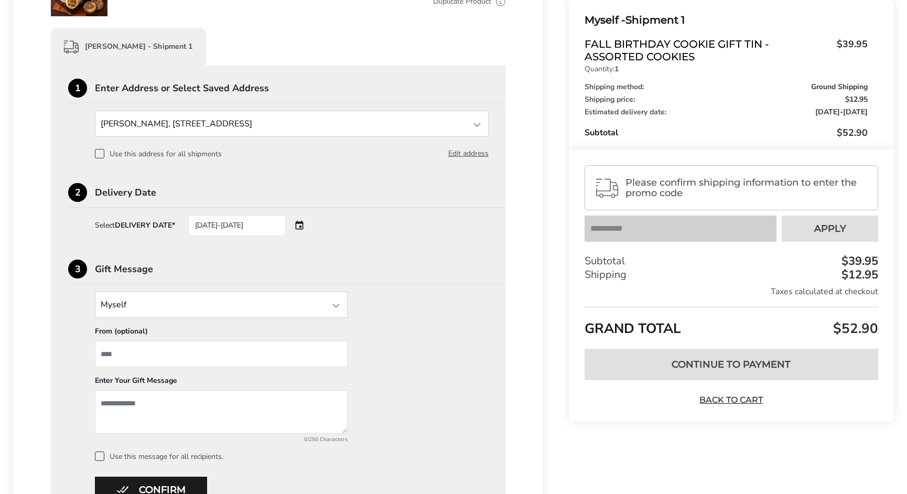
click at [271, 309] on input "State" at bounding box center [221, 304] width 253 height 26
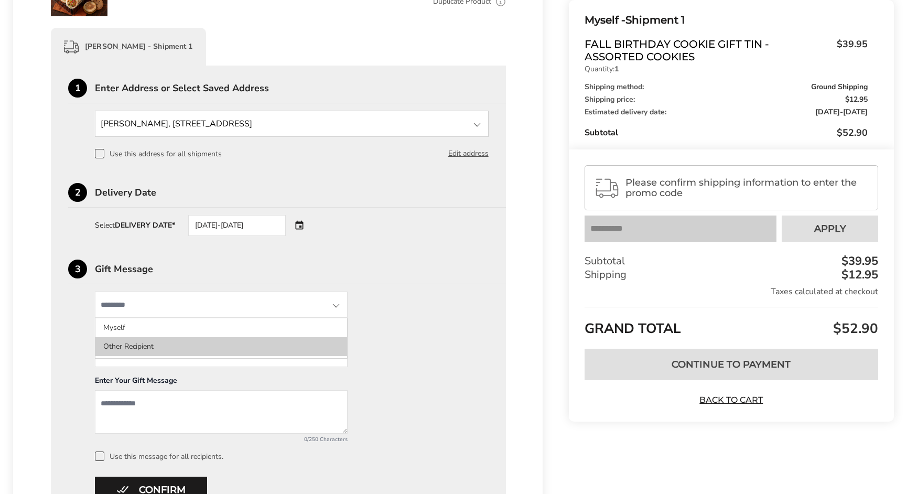
click at [133, 343] on li "Other Recipient" at bounding box center [221, 346] width 252 height 19
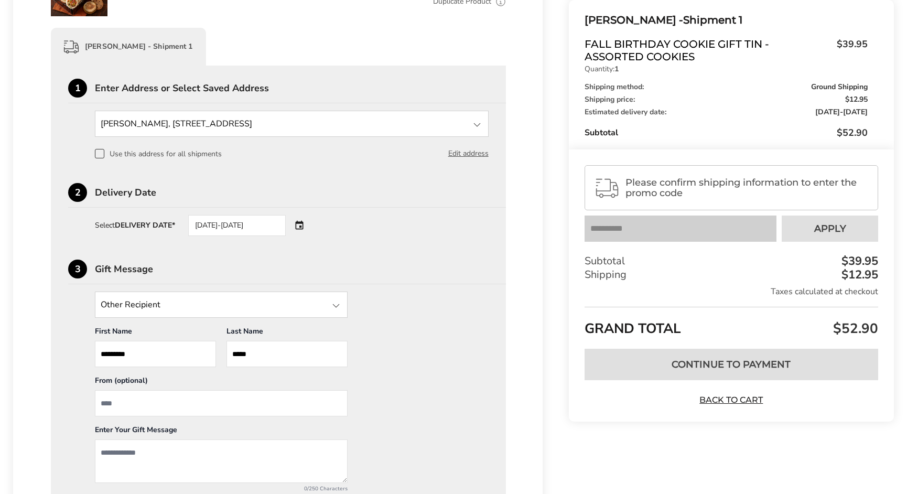
click at [124, 406] on input "From" at bounding box center [221, 403] width 253 height 26
type input "***"
click at [142, 449] on textarea "Add a message" at bounding box center [221, 460] width 253 height 43
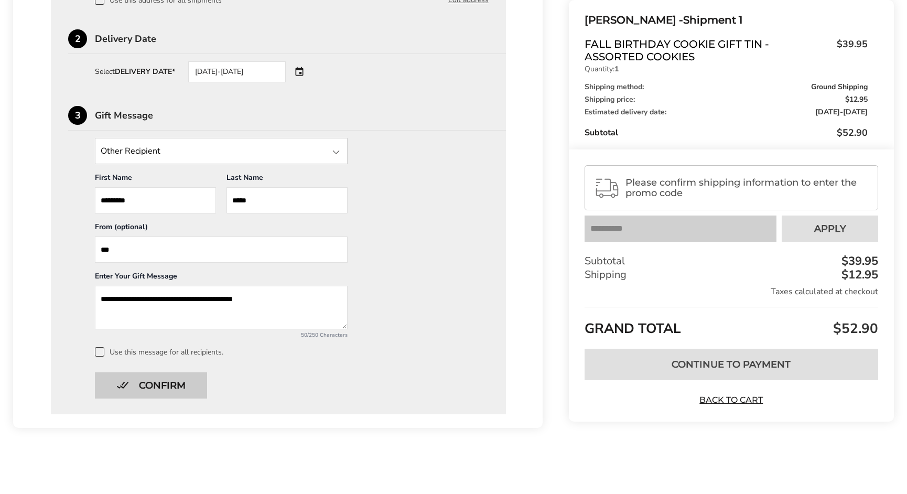
type textarea "**********"
click at [151, 385] on button "Confirm" at bounding box center [151, 385] width 112 height 26
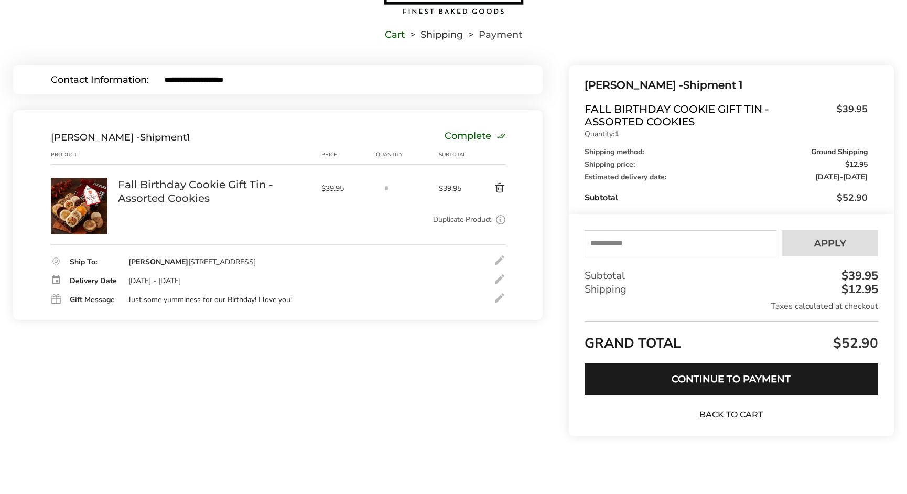
scroll to position [62, 0]
click at [642, 249] on input "text" at bounding box center [680, 244] width 192 height 26
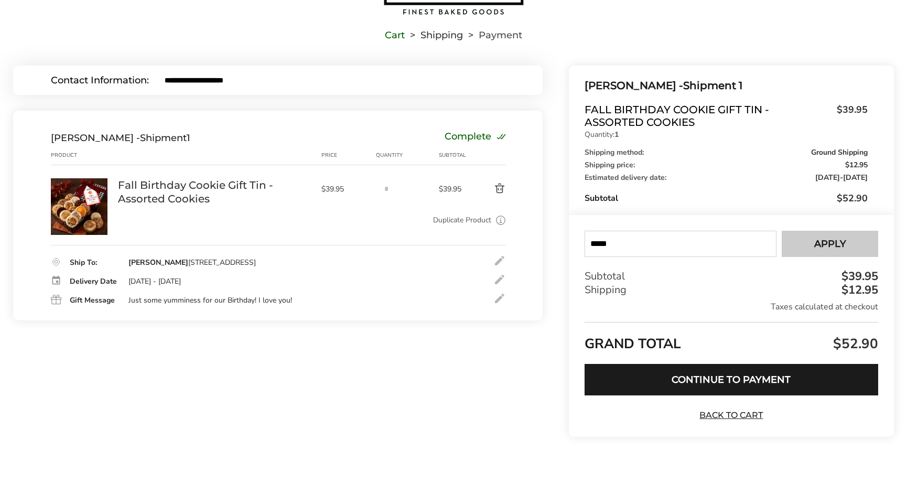
type input "*****"
click at [809, 252] on button "Apply" at bounding box center [829, 244] width 96 height 26
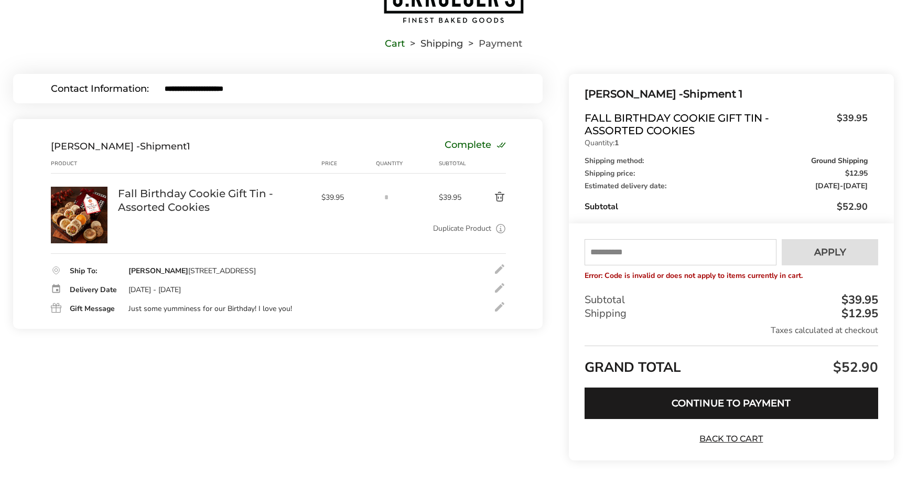
scroll to position [10, 0]
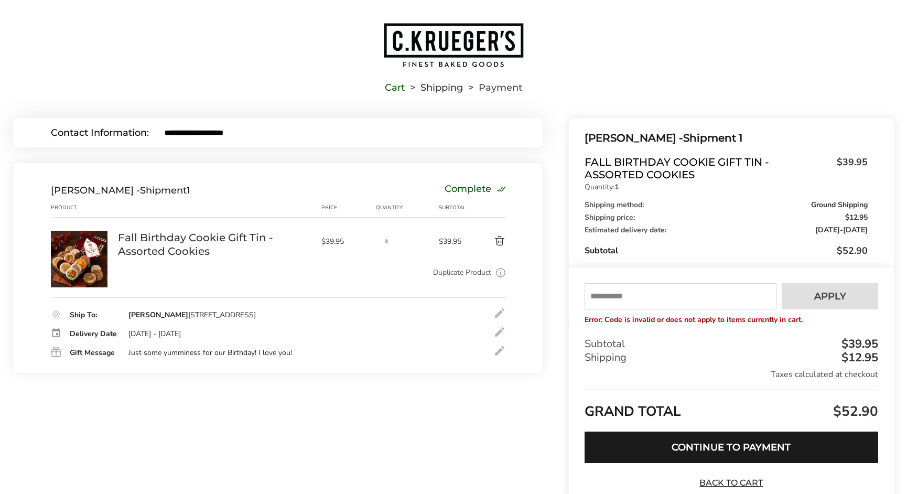
click at [590, 296] on input "text" at bounding box center [680, 296] width 192 height 26
type input "*****"
click at [851, 302] on button "Apply" at bounding box center [829, 296] width 96 height 26
click at [590, 295] on input "text" at bounding box center [680, 296] width 192 height 26
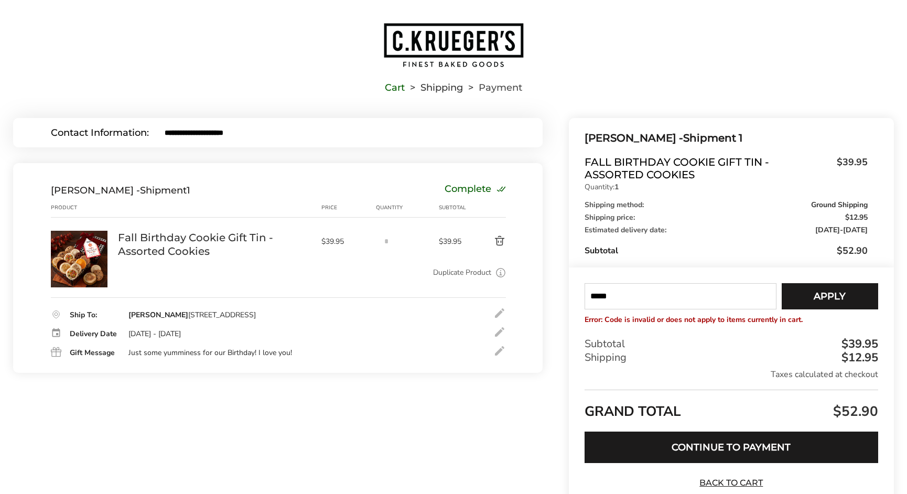
drag, startPoint x: 614, startPoint y: 298, endPoint x: 573, endPoint y: 300, distance: 40.9
click at [573, 300] on div "Your coupon enjoy is verified successfully Please enter your email to validate …" at bounding box center [731, 385] width 325 height 237
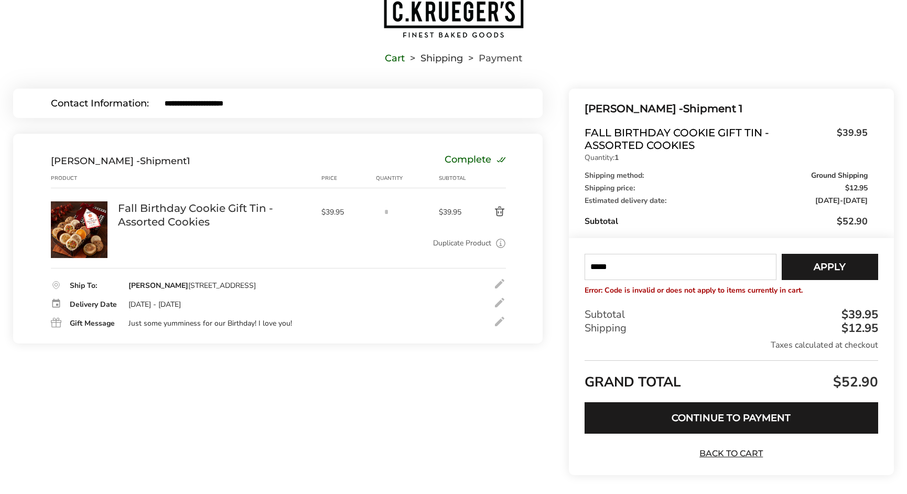
type input "*****"
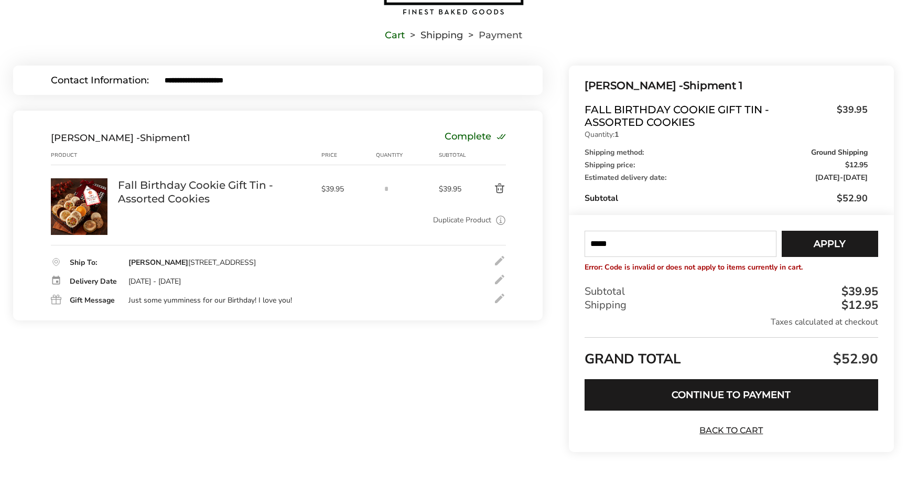
click at [833, 299] on div "Subtotal $39.95 Shipping $12.95 Taxes calculated at checkout" at bounding box center [730, 306] width 293 height 43
click at [806, 245] on button "Apply" at bounding box center [829, 244] width 96 height 26
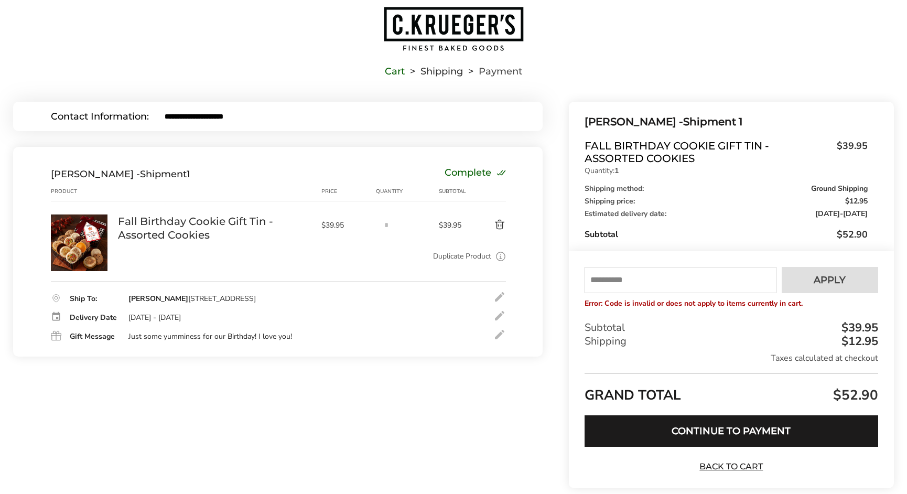
scroll to position [10, 0]
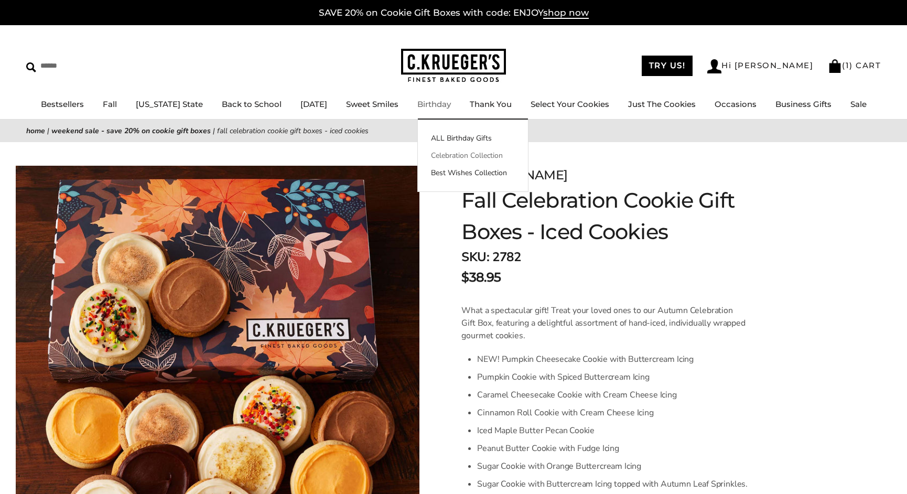
click at [445, 153] on link "Celebration Collection" at bounding box center [473, 155] width 110 height 11
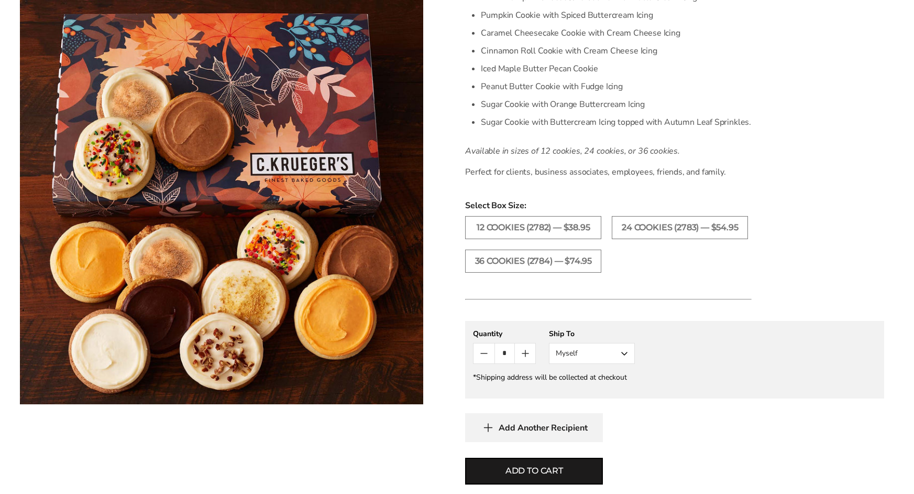
scroll to position [419, 0]
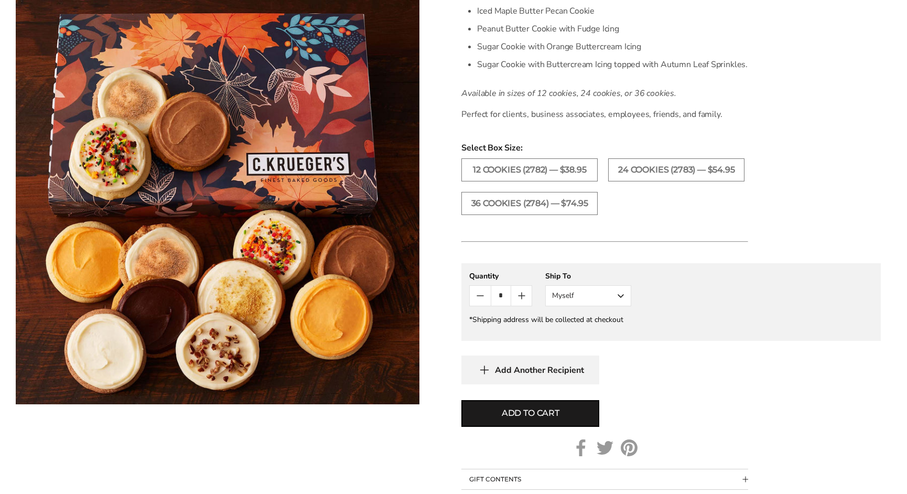
click at [609, 293] on button "Myself" at bounding box center [588, 295] width 86 height 21
click at [620, 333] on button "Other Recipient" at bounding box center [588, 334] width 85 height 19
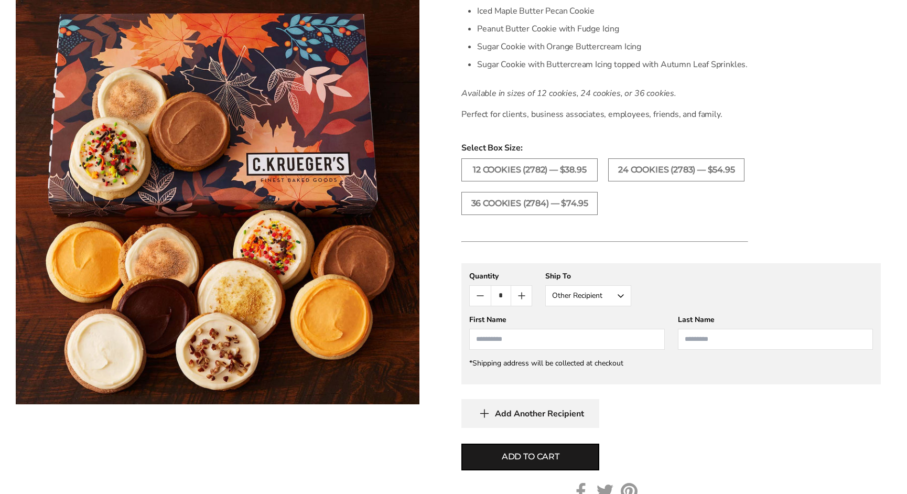
click at [605, 330] on input "First Name" at bounding box center [566, 339] width 195 height 21
click at [551, 375] on li "[PERSON_NAME]" at bounding box center [567, 377] width 194 height 19
type input "*********"
type input "*****"
click at [553, 452] on span "Add to cart" at bounding box center [531, 456] width 58 height 13
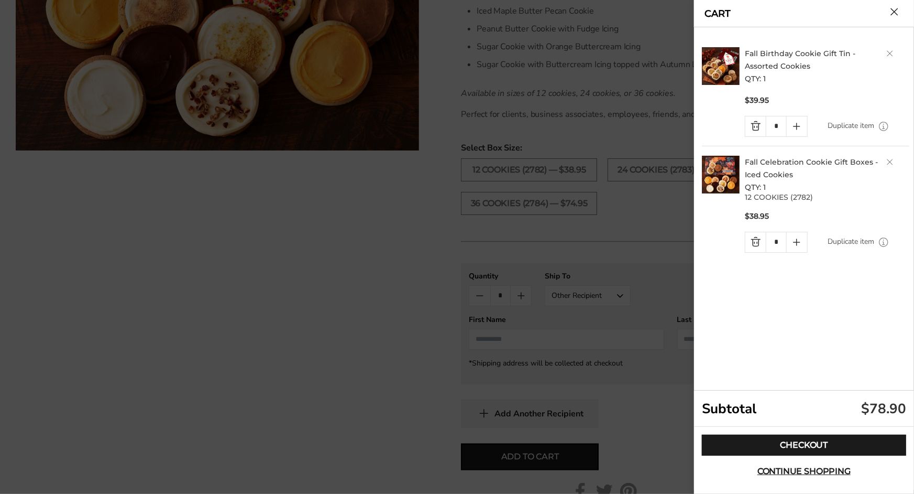
click at [888, 55] on link "Delete product" at bounding box center [890, 53] width 6 height 6
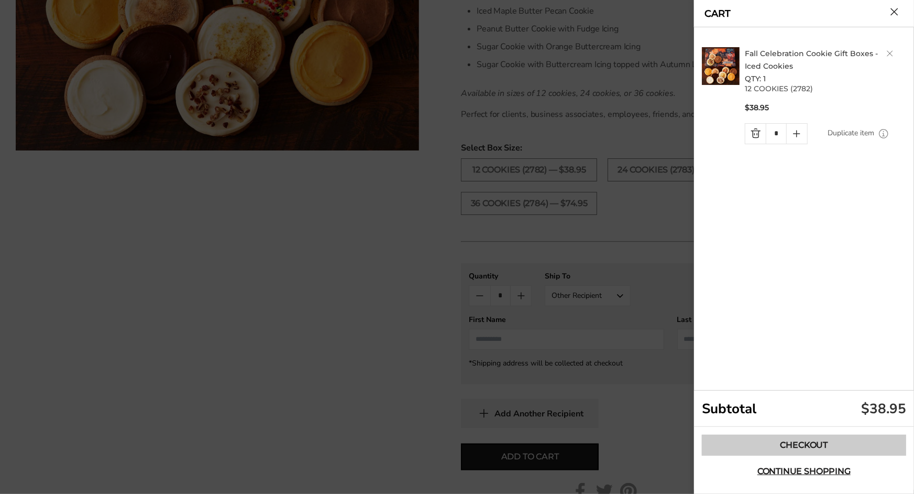
click at [753, 451] on link "Checkout" at bounding box center [804, 444] width 204 height 21
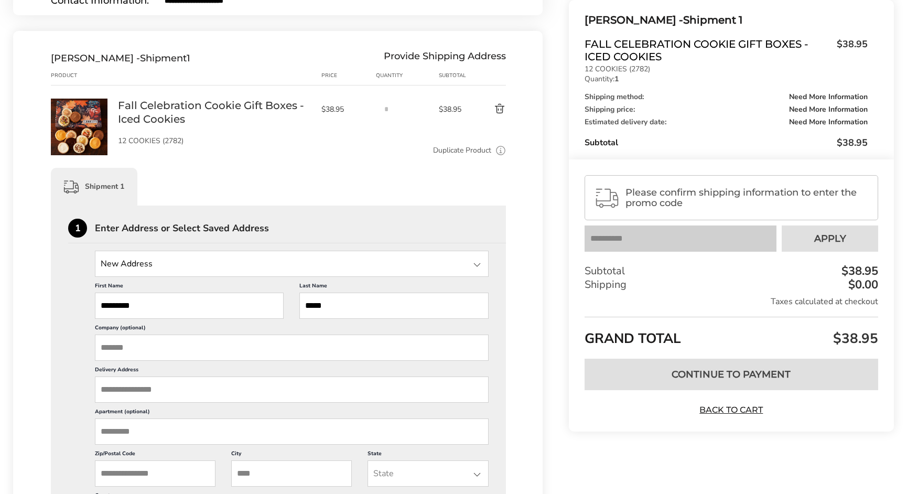
scroll to position [157, 0]
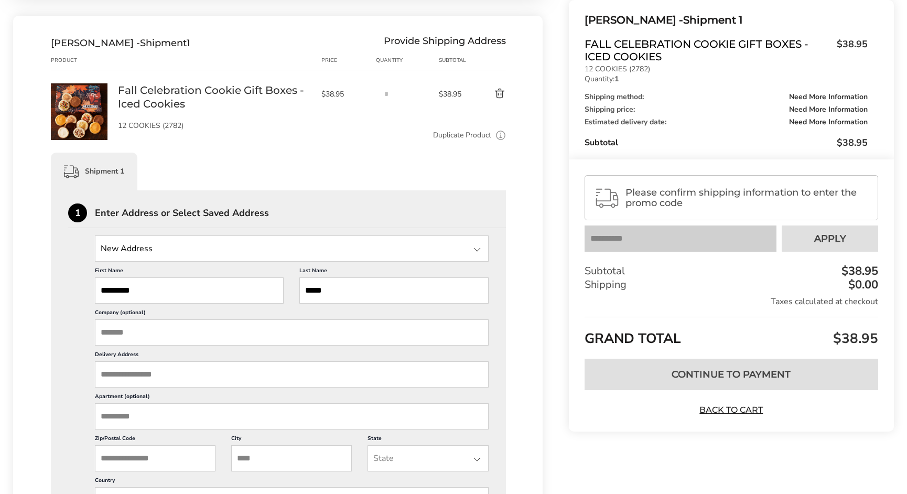
click at [160, 380] on input "Delivery Address" at bounding box center [292, 374] width 394 height 26
click at [163, 372] on input "Delivery Address" at bounding box center [292, 374] width 394 height 26
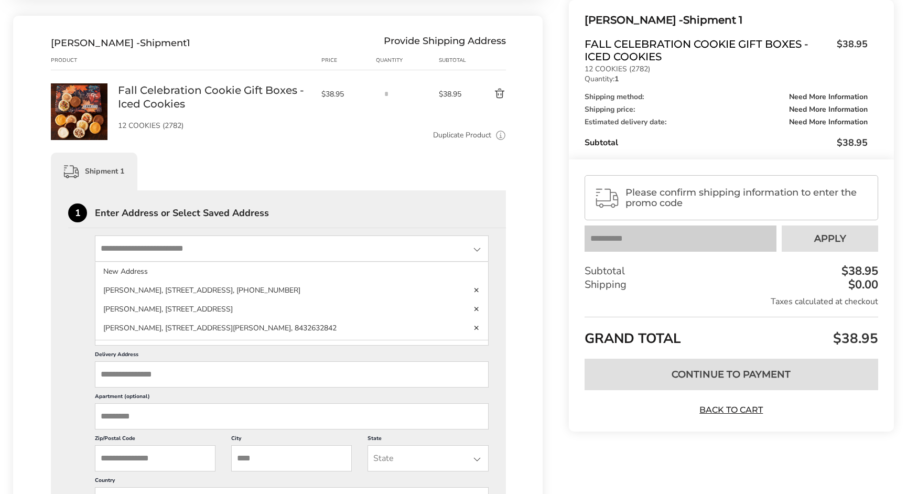
click at [233, 244] on input "State" at bounding box center [292, 248] width 394 height 26
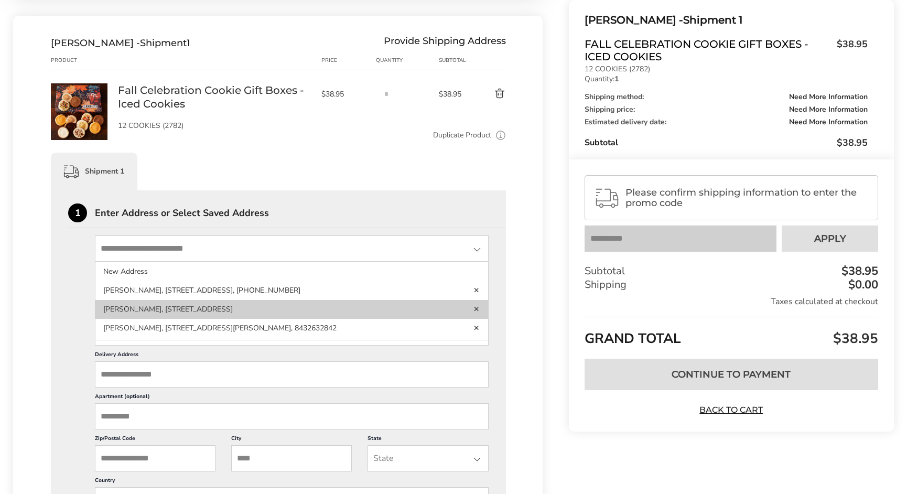
click at [228, 306] on li "Christine Bertz, 2406 Main Line Blvd Unit 101, Alexandria, VA, 22301-1376, Unit…" at bounding box center [291, 309] width 393 height 19
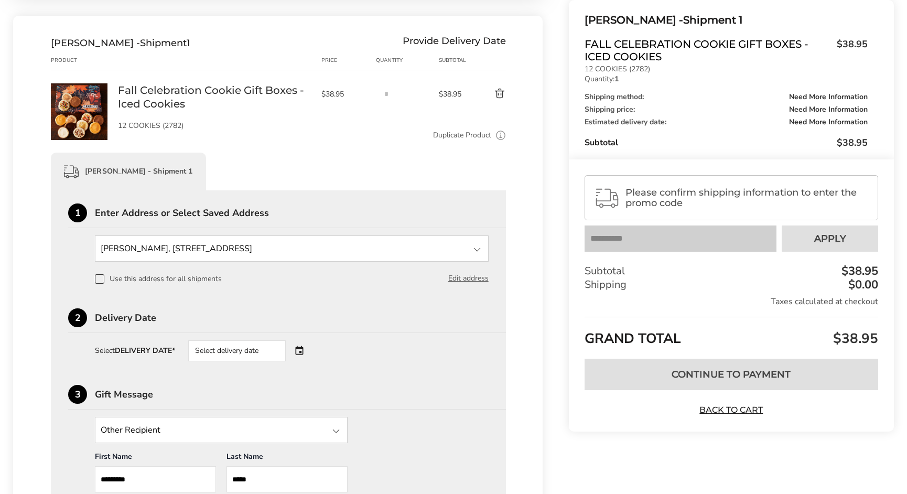
click at [305, 348] on div "Select delivery date" at bounding box center [251, 350] width 127 height 21
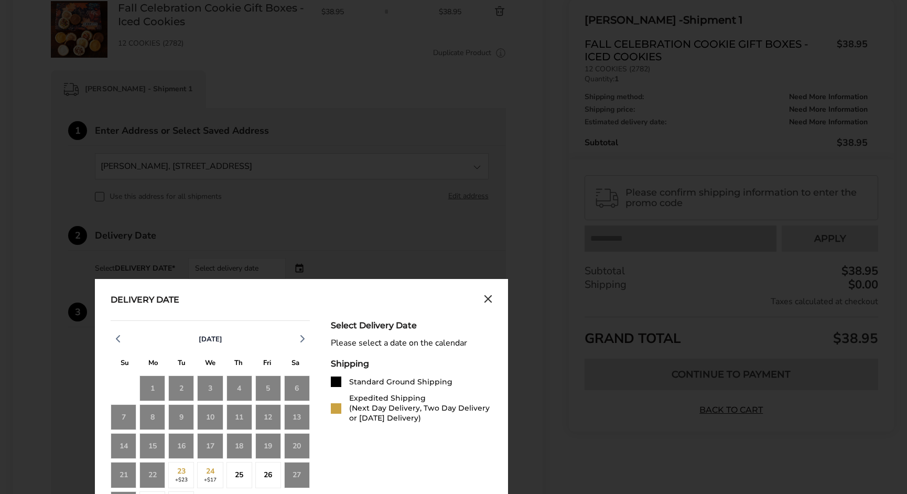
scroll to position [314, 0]
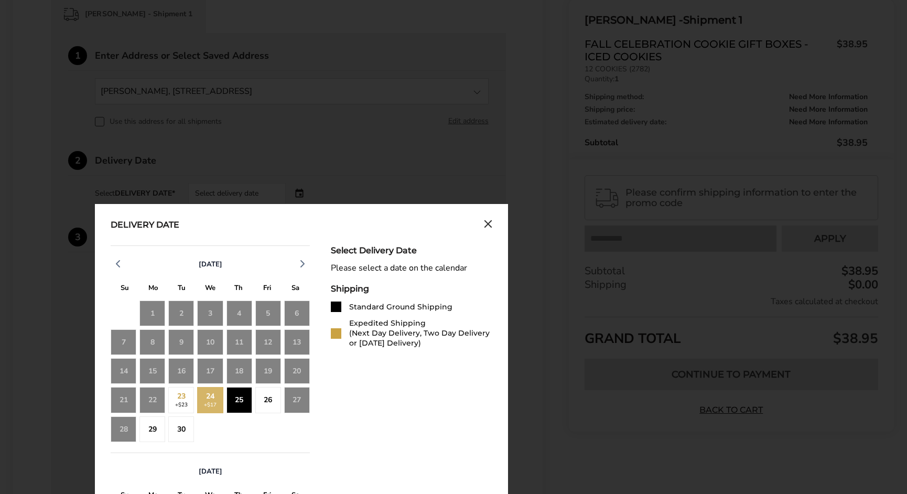
click at [239, 401] on div "25" at bounding box center [239, 400] width 26 height 26
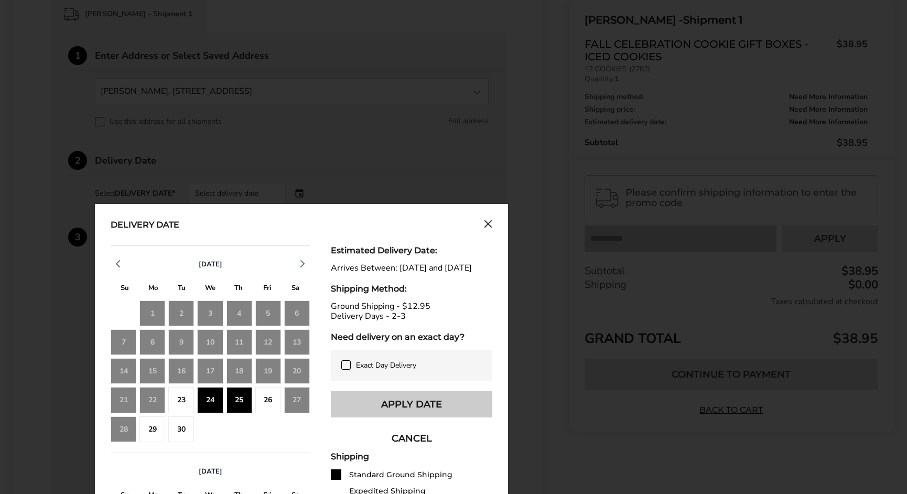
click at [334, 407] on button "Apply Date" at bounding box center [411, 404] width 161 height 26
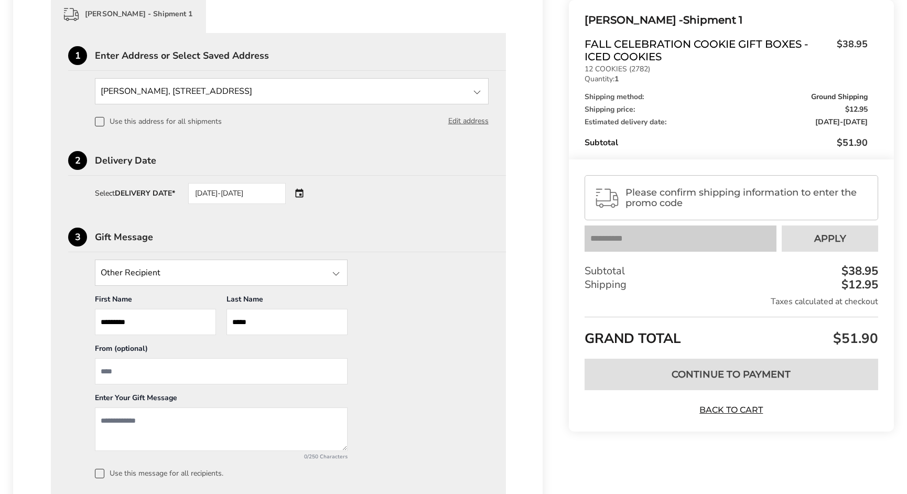
click at [167, 366] on input "From" at bounding box center [221, 371] width 253 height 26
type input "*"
type input "***"
click at [163, 416] on textarea "Add a message" at bounding box center [221, 428] width 253 height 43
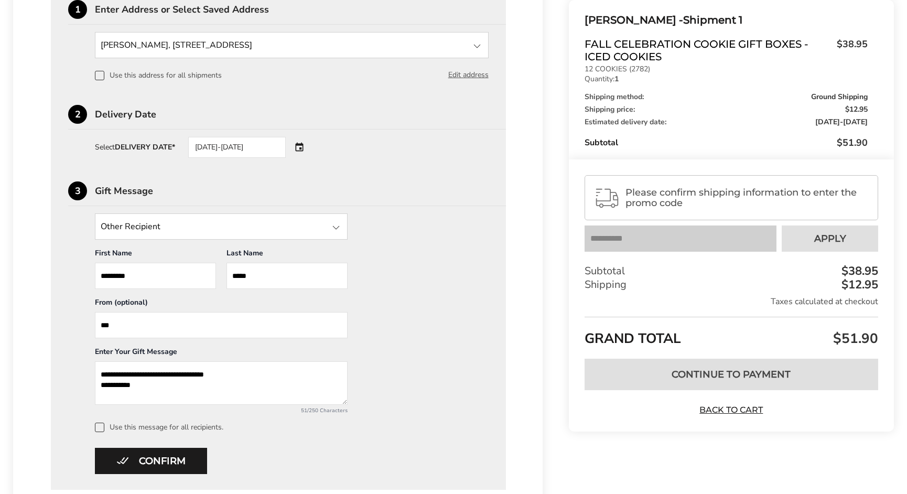
scroll to position [436, 0]
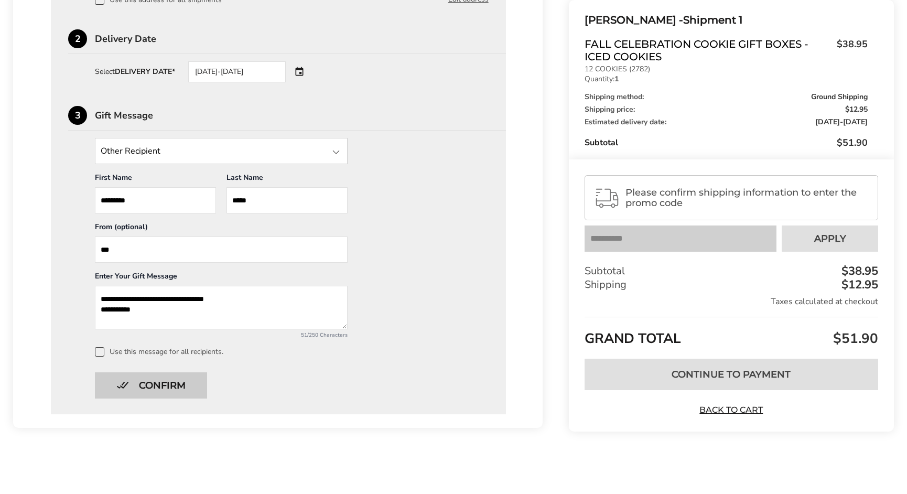
type textarea "**********"
click at [166, 384] on button "Confirm" at bounding box center [151, 385] width 112 height 26
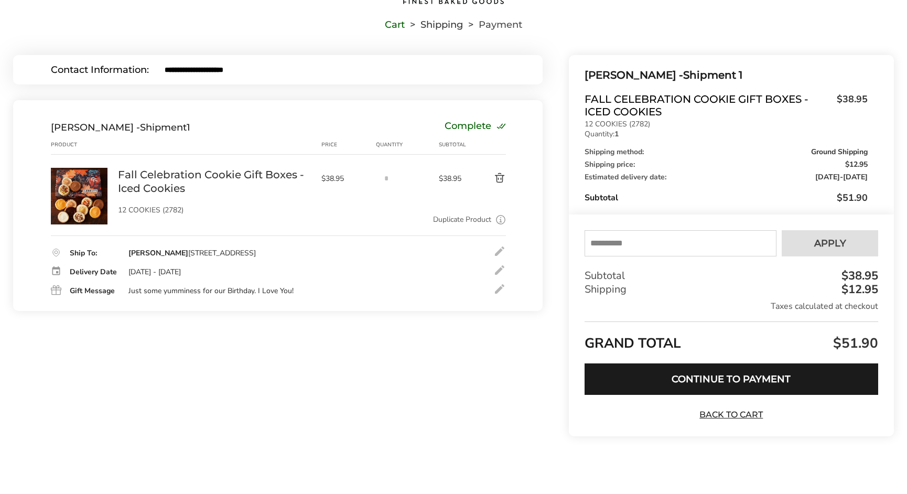
scroll to position [72, 0]
click at [595, 244] on input "text" at bounding box center [680, 244] width 192 height 26
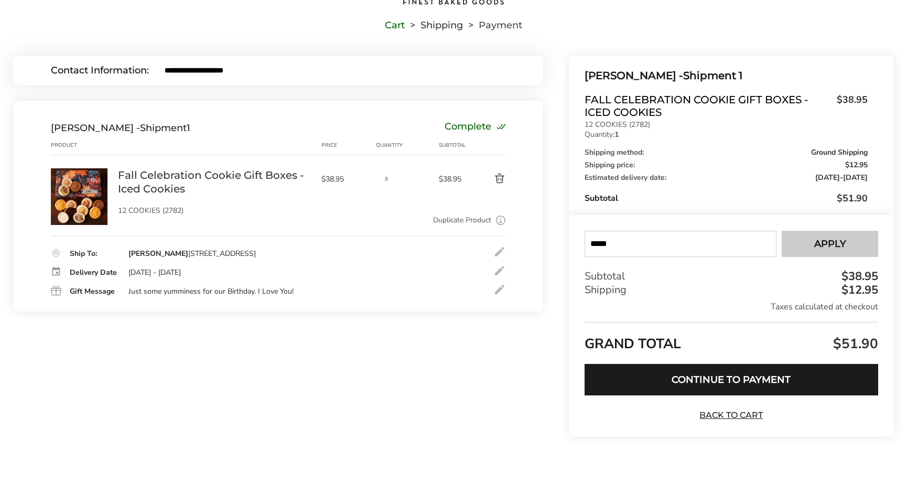
type input "*****"
click at [849, 233] on button "Apply" at bounding box center [829, 244] width 96 height 26
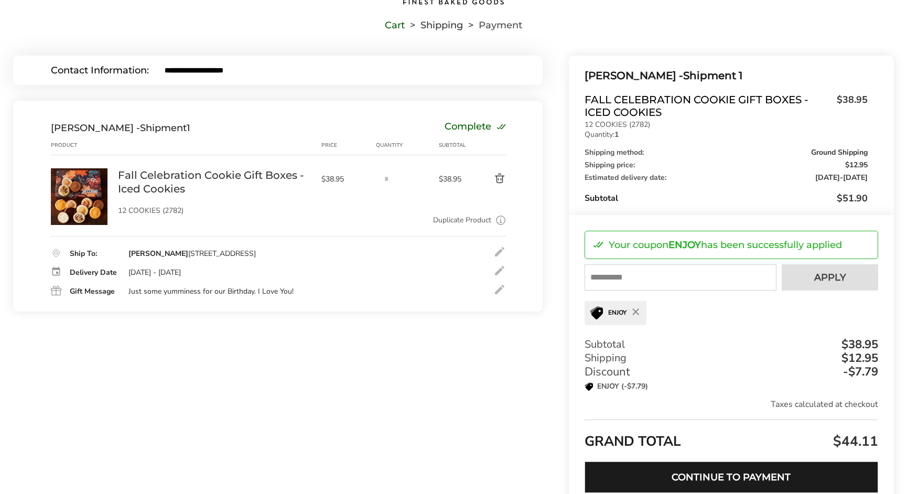
click at [732, 475] on button "Continue to Payment" at bounding box center [730, 476] width 293 height 31
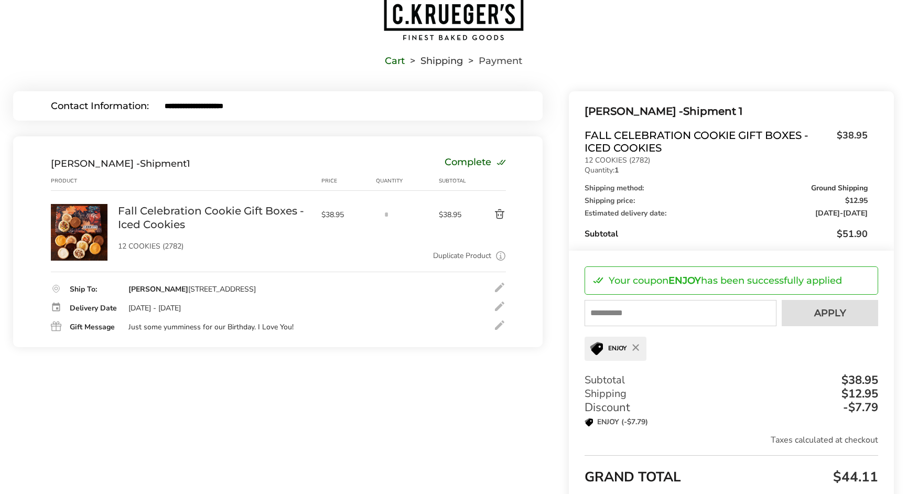
scroll to position [20, 0]
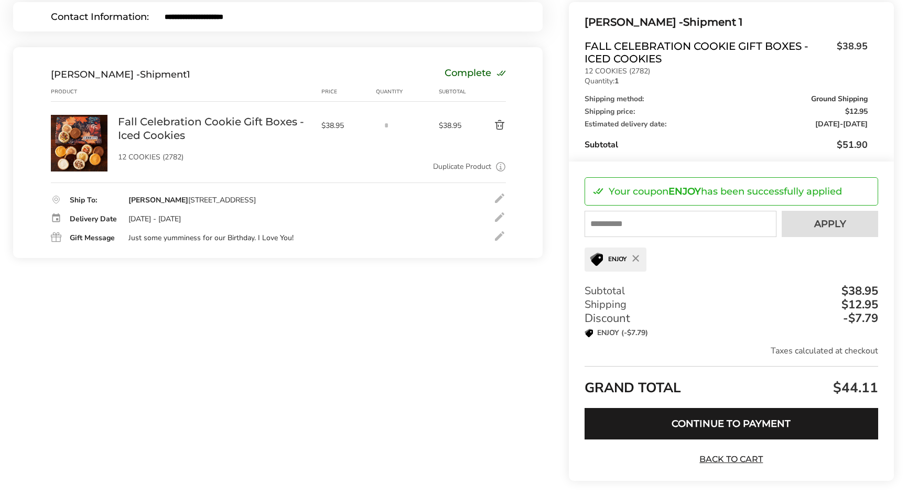
scroll to position [170, 0]
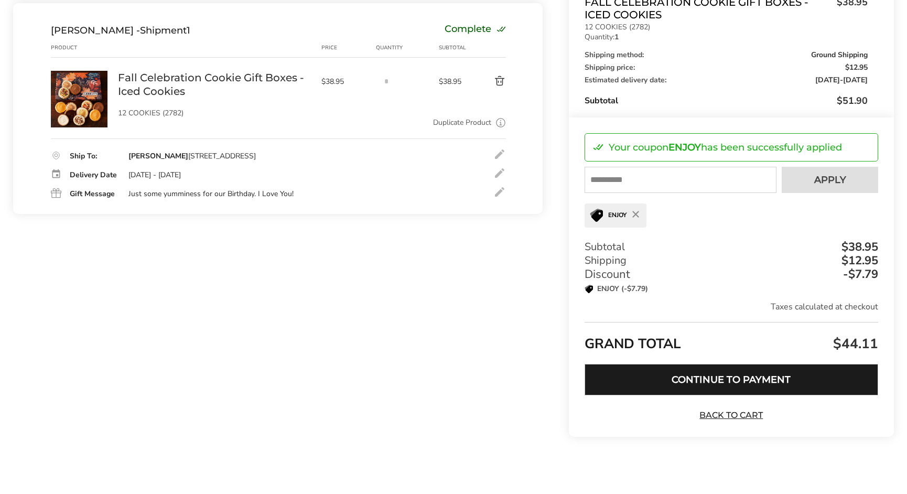
click at [740, 393] on button "Continue to Payment" at bounding box center [730, 379] width 293 height 31
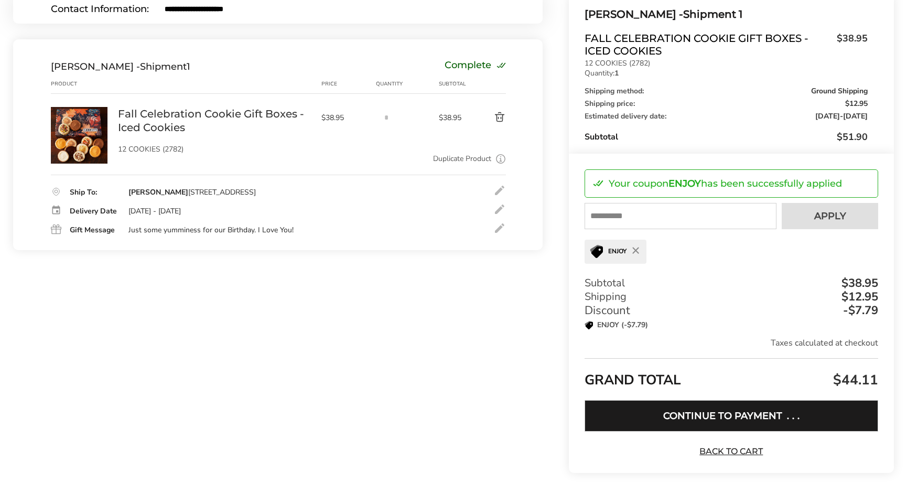
scroll to position [117, 0]
